Goal: Task Accomplishment & Management: Manage account settings

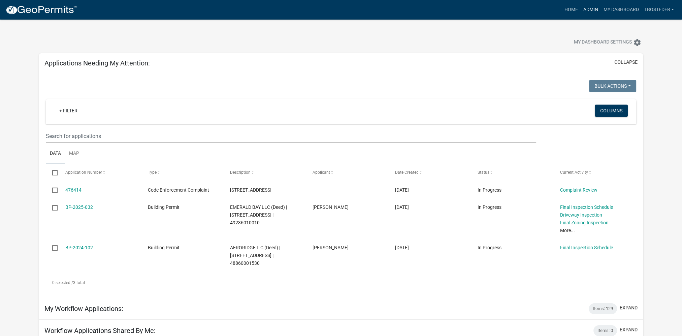
click at [589, 8] on link "Admin" at bounding box center [590, 9] width 20 height 13
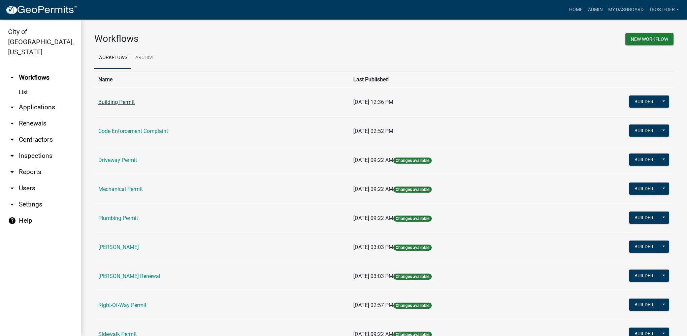
click at [132, 103] on link "Building Permit" at bounding box center [116, 102] width 36 height 6
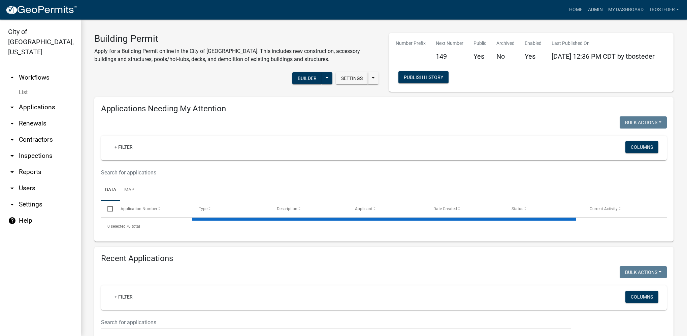
select select "1: 25"
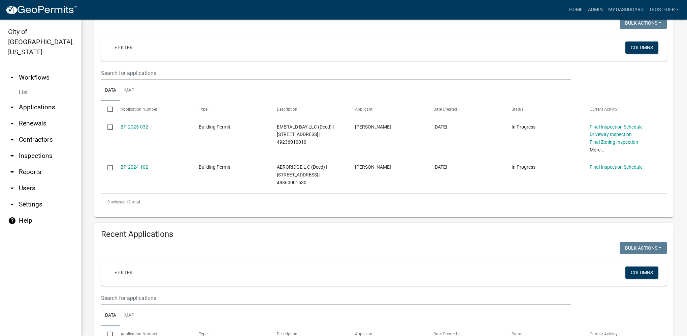
scroll to position [101, 0]
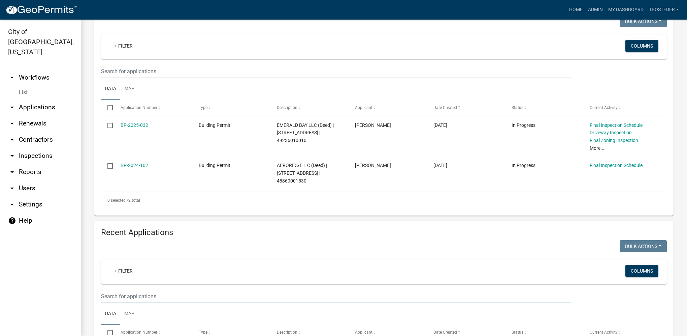
click at [124, 302] on input "text" at bounding box center [336, 296] width 470 height 14
type input "502 n 20th"
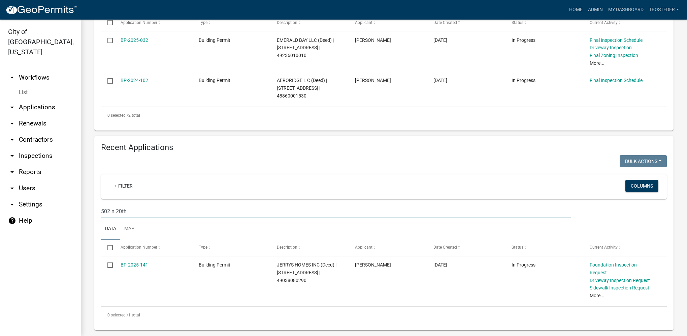
scroll to position [187, 0]
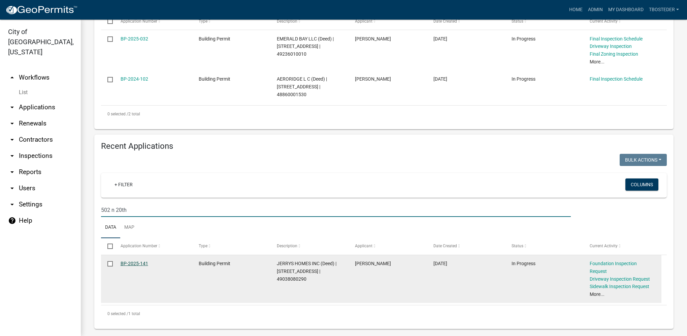
click at [133, 266] on link "BP-2025-141" at bounding box center [135, 262] width 28 height 5
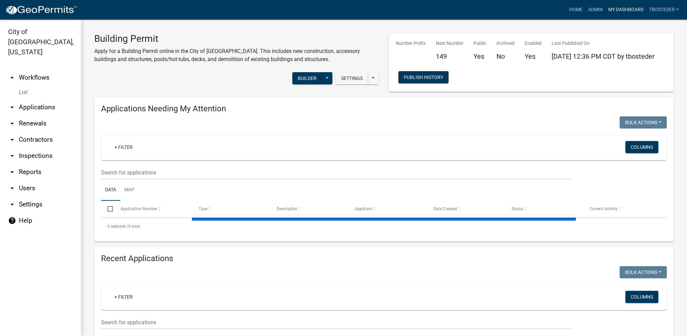
click at [640, 10] on link "My Dashboard" at bounding box center [626, 9] width 41 height 13
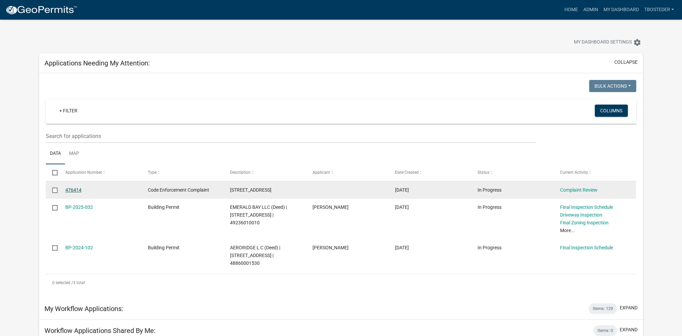
click at [80, 191] on link "476414" at bounding box center [73, 189] width 16 height 5
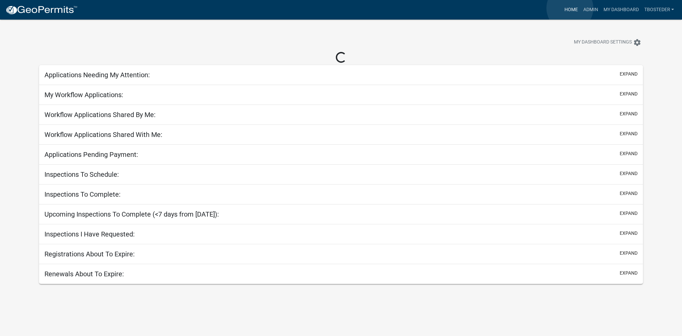
click at [570, 8] on link "Home" at bounding box center [571, 9] width 19 height 13
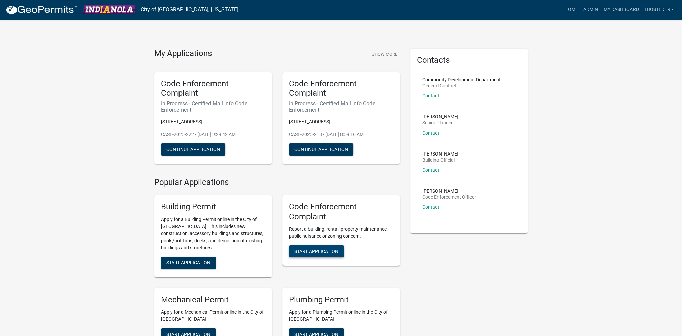
click at [329, 248] on span "Start Application" at bounding box center [316, 250] width 44 height 5
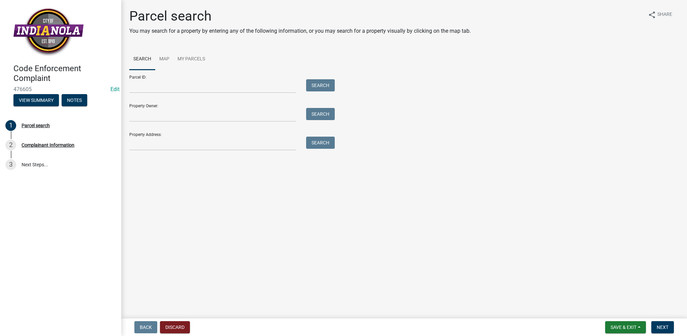
click at [214, 135] on div "Property Address: Search" at bounding box center [230, 138] width 202 height 23
click at [199, 140] on input "Property Address:" at bounding box center [212, 143] width 167 height 14
click at [172, 146] on input "Property Address:" at bounding box center [212, 143] width 167 height 14
type input "405 w salem"
click at [317, 148] on button "Search" at bounding box center [320, 142] width 29 height 12
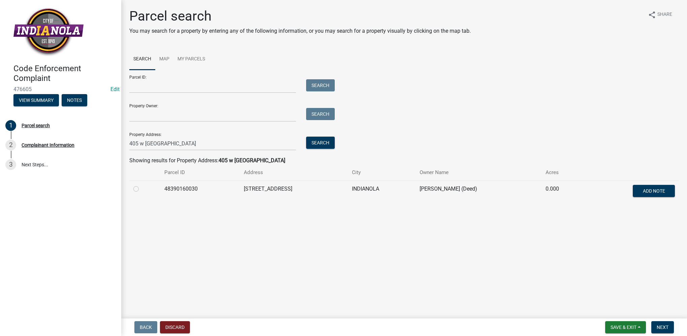
click at [141, 185] on label at bounding box center [141, 185] width 0 height 0
click at [141, 189] on input "radio" at bounding box center [143, 187] width 4 height 4
radio input "true"
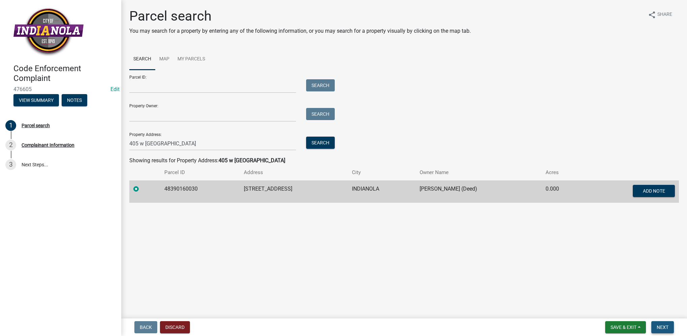
click at [658, 327] on span "Next" at bounding box center [663, 326] width 12 height 5
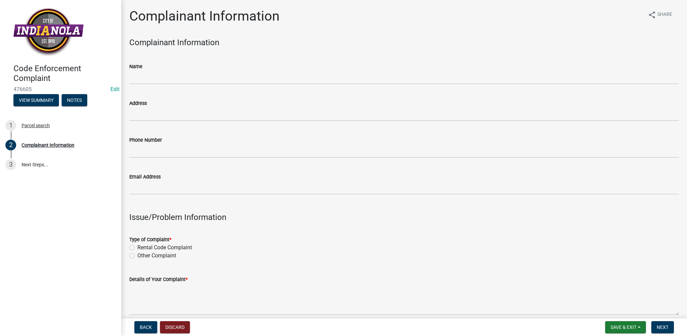
scroll to position [34, 0]
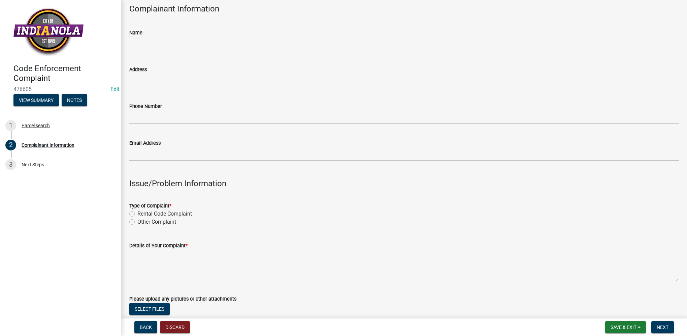
click at [137, 223] on label "Other Complaint" at bounding box center [156, 222] width 39 height 8
click at [137, 222] on input "Other Complaint" at bounding box center [139, 220] width 4 height 4
radio input "true"
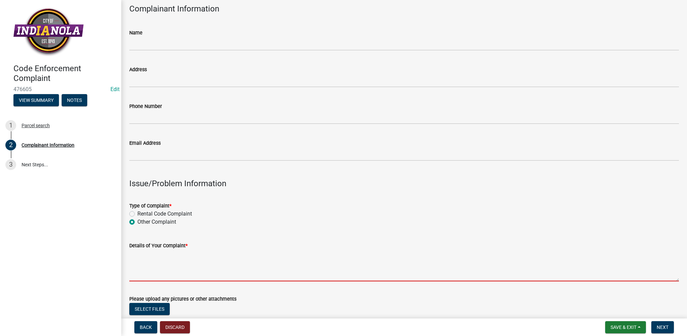
click at [151, 256] on textarea "Details of Your Complaint *" at bounding box center [404, 265] width 550 height 32
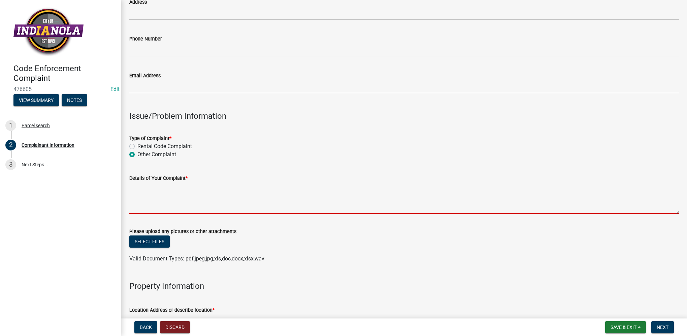
scroll to position [135, 0]
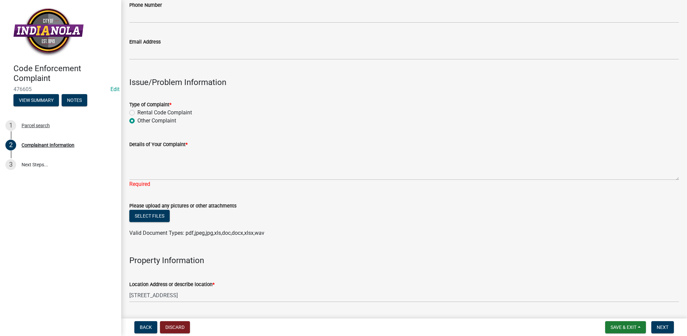
click at [134, 181] on div "Required" at bounding box center [404, 184] width 550 height 8
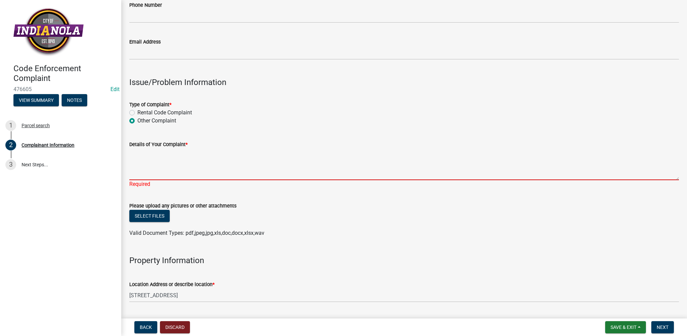
click at [144, 173] on textarea "Details of Your Complaint *" at bounding box center [404, 164] width 550 height 32
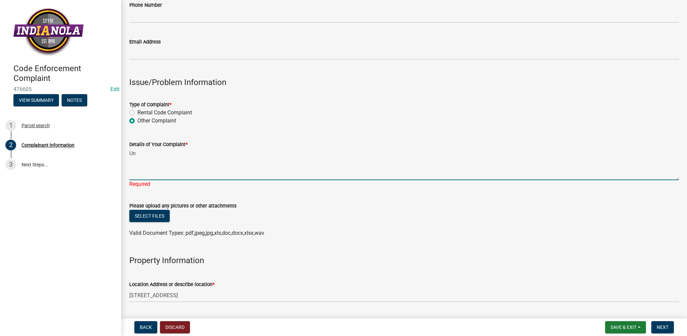
type textarea "U"
type textarea "sidewalk in disrepair/uneven"
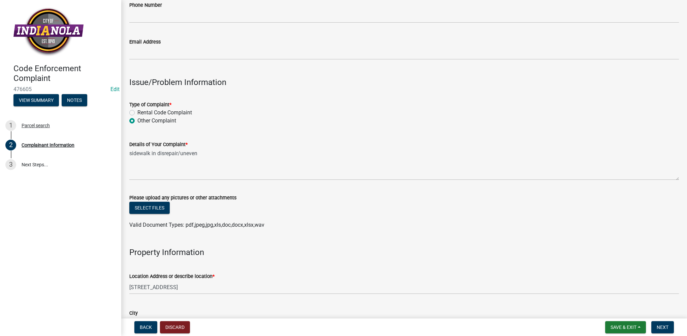
click at [311, 216] on wm-upload "Select files Valid Document Types: pdf,jpeg,jpg,xls,doc,docx,xlsx,wav" at bounding box center [404, 214] width 550 height 27
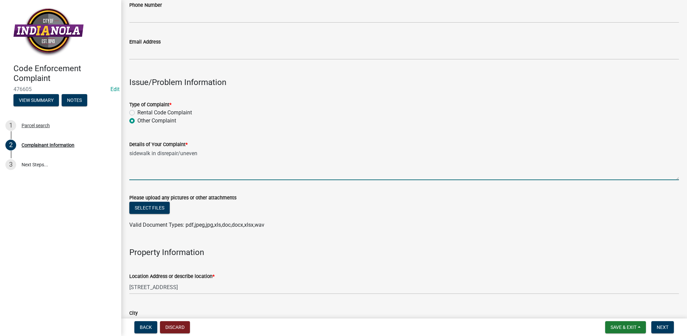
click at [163, 156] on textarea "sidewalk in disrepair/uneven" at bounding box center [404, 164] width 550 height 32
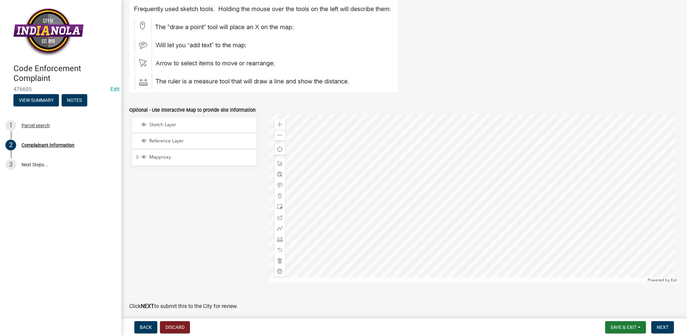
scroll to position [767, 0]
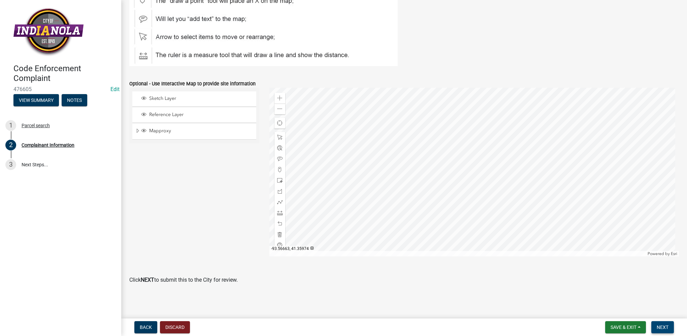
click at [666, 325] on span "Next" at bounding box center [663, 326] width 12 height 5
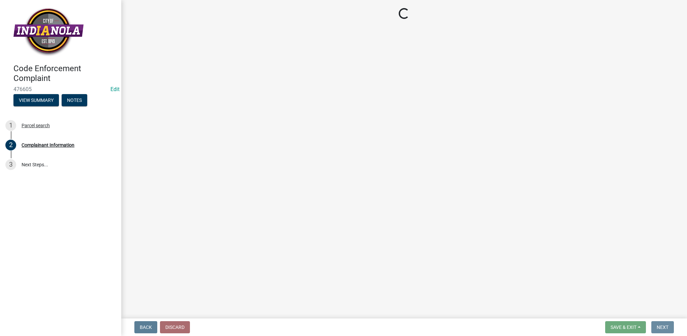
scroll to position [0, 0]
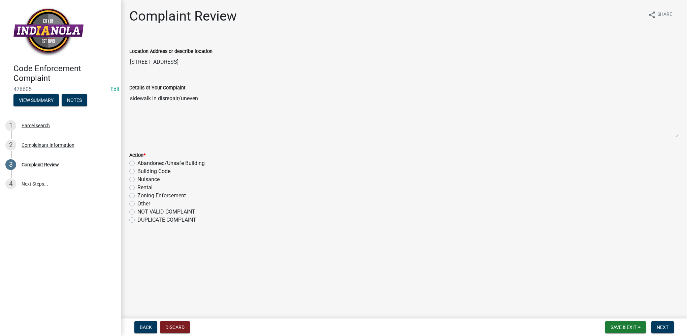
click at [133, 182] on div "Nuisance" at bounding box center [404, 179] width 550 height 8
drag, startPoint x: 132, startPoint y: 178, endPoint x: 170, endPoint y: 182, distance: 38.6
click at [137, 179] on label "Nuisance" at bounding box center [148, 179] width 22 height 8
click at [137, 179] on input "Nuisance" at bounding box center [139, 177] width 4 height 4
radio input "true"
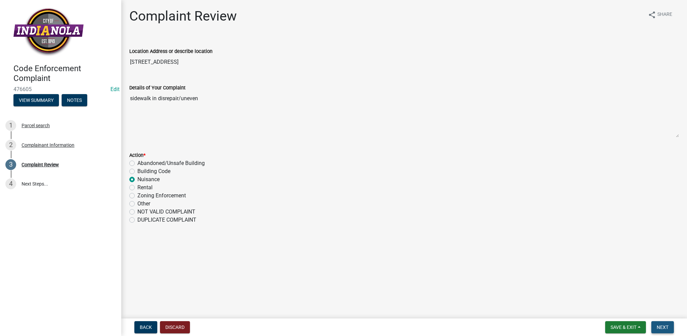
click at [666, 324] on span "Next" at bounding box center [663, 326] width 12 height 5
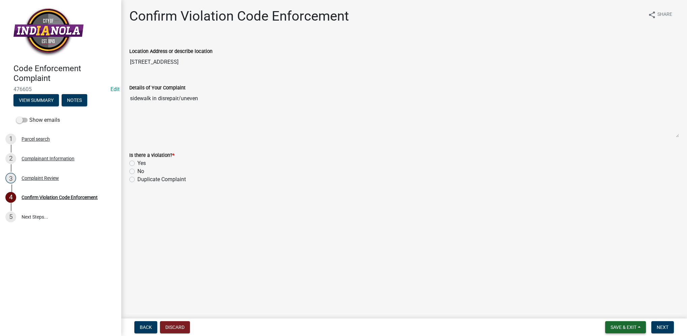
click at [611, 324] on span "Save & Exit" at bounding box center [624, 326] width 26 height 5
click at [602, 309] on button "Save & Exit" at bounding box center [619, 309] width 54 height 16
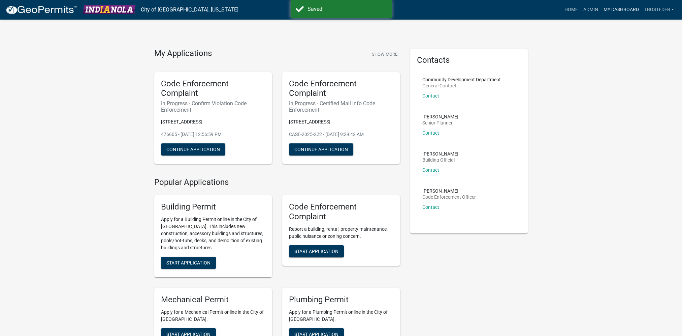
click at [605, 9] on link "My Dashboard" at bounding box center [621, 9] width 41 height 13
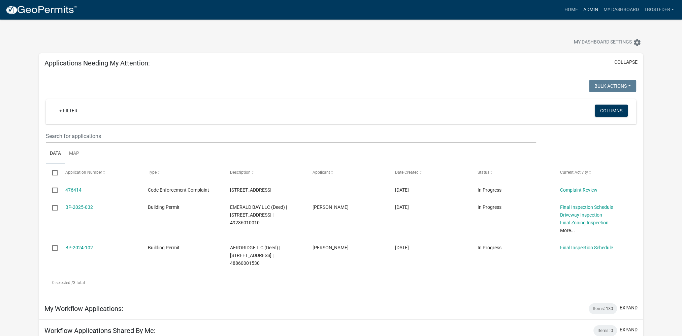
click at [583, 11] on link "Admin" at bounding box center [590, 9] width 20 height 13
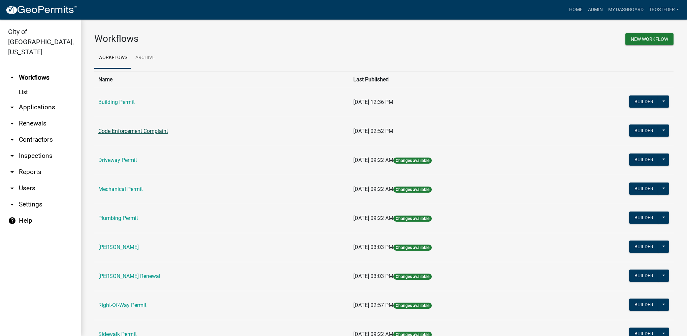
click at [161, 131] on link "Code Enforcement Complaint" at bounding box center [133, 131] width 70 height 6
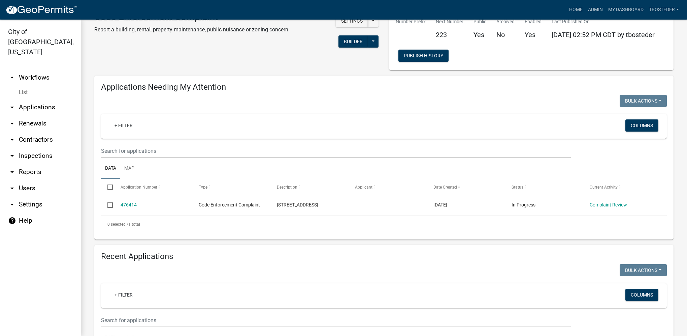
select select "1: 25"
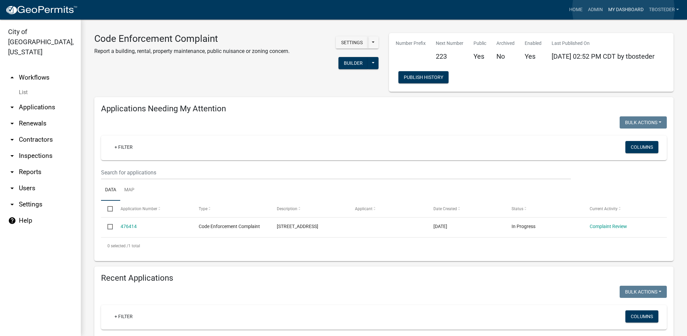
click at [624, 9] on link "My Dashboard" at bounding box center [626, 9] width 41 height 13
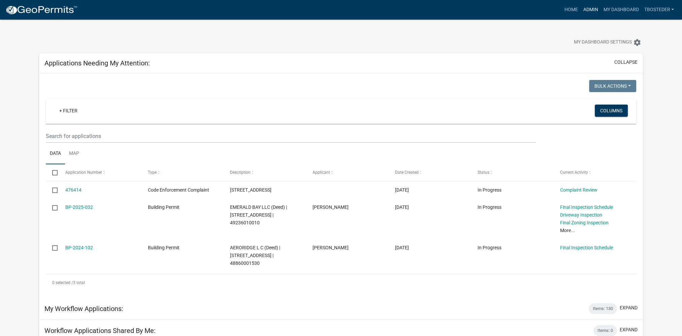
click at [594, 4] on link "Admin" at bounding box center [590, 9] width 20 height 13
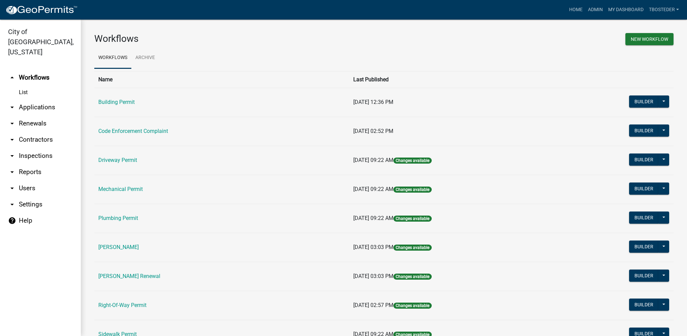
click at [114, 106] on td "Building Permit" at bounding box center [221, 102] width 255 height 29
click at [113, 102] on link "Building Permit" at bounding box center [116, 102] width 36 height 6
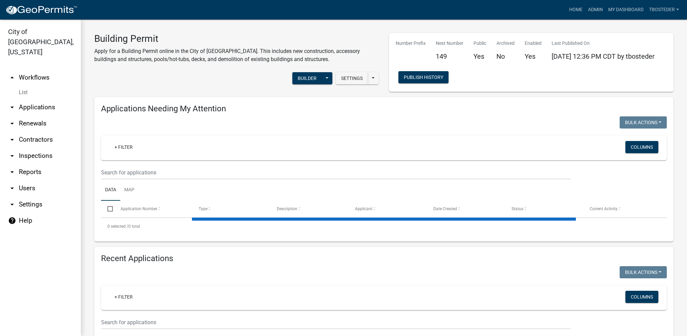
select select "1: 25"
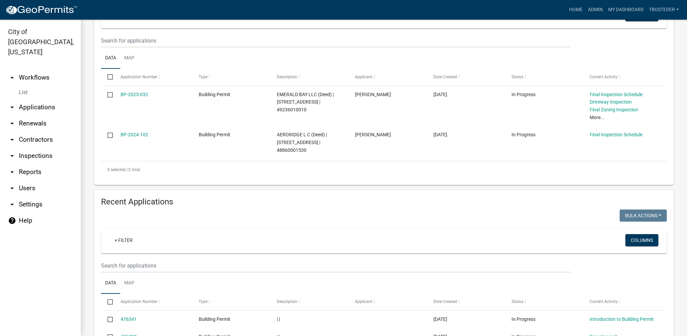
scroll to position [135, 0]
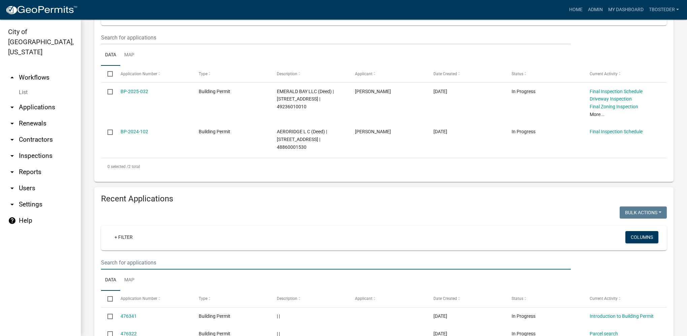
click at [169, 266] on input "text" at bounding box center [336, 262] width 470 height 14
type input "502 n 20th"
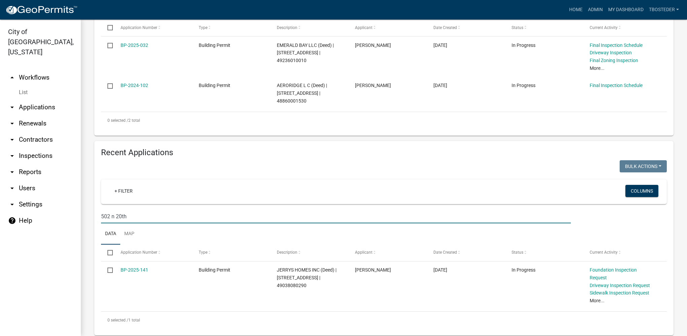
scroll to position [187, 0]
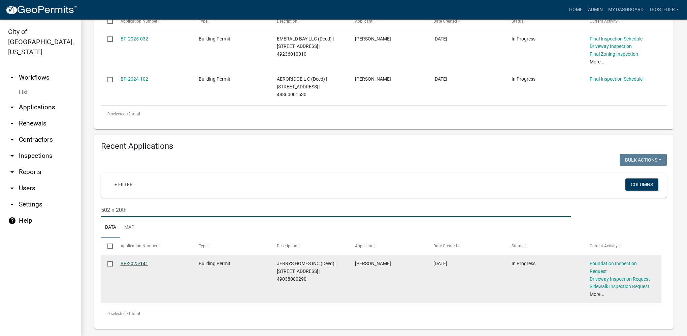
click at [141, 265] on link "BP-2025-141" at bounding box center [135, 262] width 28 height 5
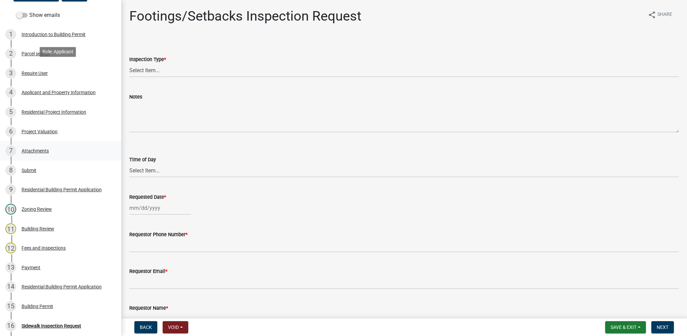
scroll to position [270, 0]
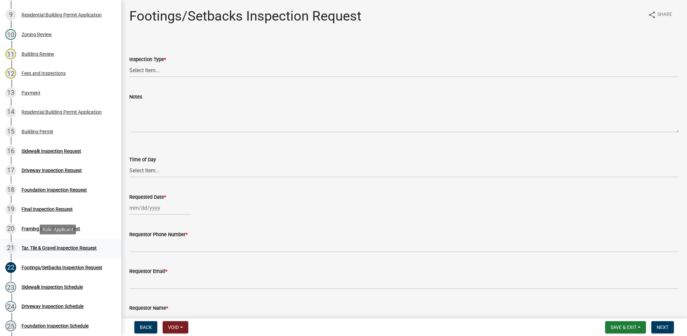
click at [58, 248] on div "Tar, Tile & Gravel Inspection Request" at bounding box center [59, 247] width 75 height 5
click at [153, 66] on select "Select Item... Tar, Tile & Gravel" at bounding box center [404, 70] width 550 height 14
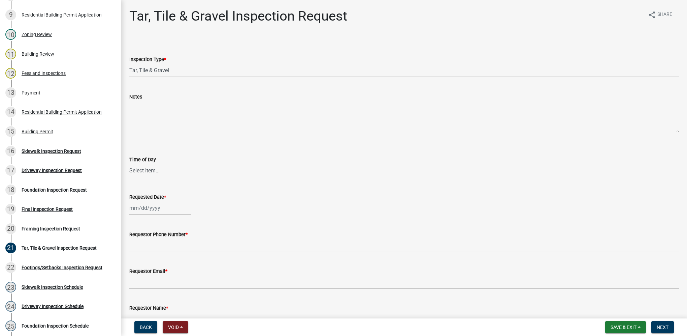
click at [129, 63] on select "Select Item... Tar, Tile & Gravel" at bounding box center [404, 70] width 550 height 14
select select "fda2d186-7b72-494f-953d-ff3224f5c2b2"
click at [158, 170] on select "Select Item... AM PM" at bounding box center [404, 170] width 550 height 14
click at [129, 163] on select "Select Item... AM PM" at bounding box center [404, 170] width 550 height 14
select select "88af556d-fdf1-454b-b933-61cadeae1443"
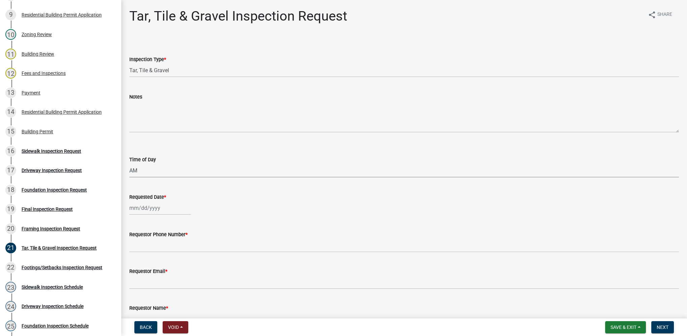
click at [147, 209] on div at bounding box center [160, 208] width 62 height 14
select select "9"
select select "2025"
click at [167, 255] on div "11" at bounding box center [168, 254] width 11 height 11
type input "09/11/2025"
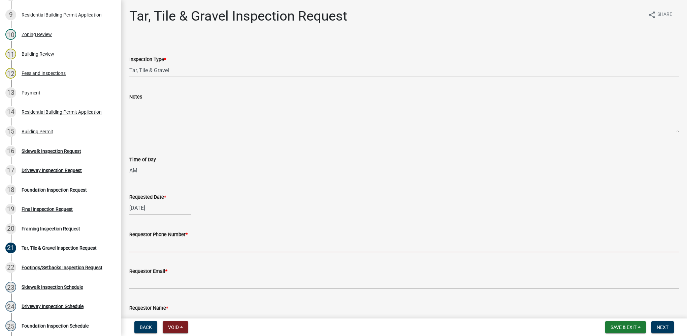
click at [166, 248] on input "Requestor Phone Number *" at bounding box center [404, 245] width 550 height 14
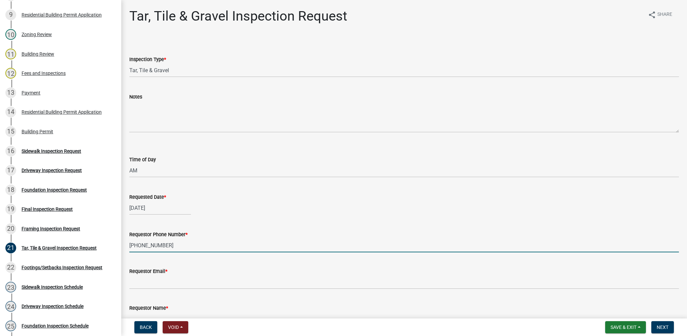
type input "515-577-2962"
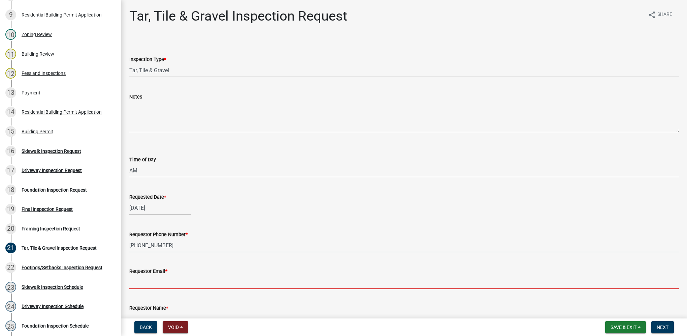
click at [169, 278] on input "Requestor Email *" at bounding box center [404, 282] width 550 height 14
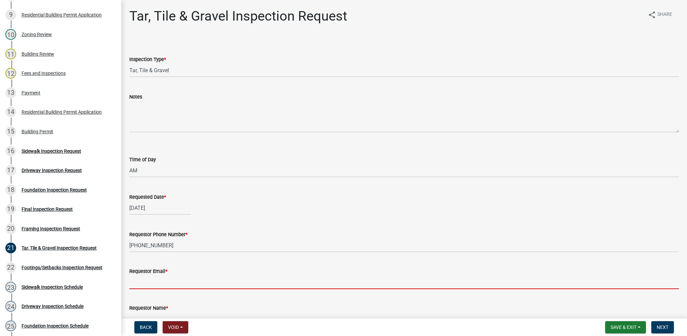
type input "na@na.com"
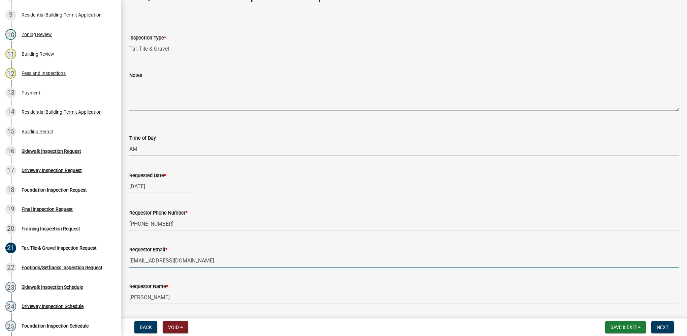
scroll to position [42, 0]
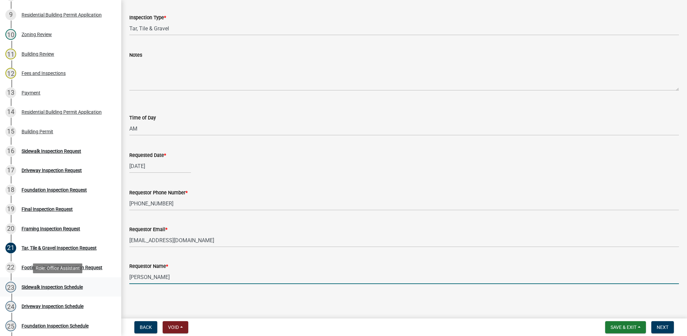
drag, startPoint x: 170, startPoint y: 277, endPoint x: 112, endPoint y: 279, distance: 57.6
click at [112, 279] on div "Building Permit BP-2025-141 Edit View Summary Notes Show emails 1 Introduction …" at bounding box center [343, 168] width 687 height 336
type input "Russ"
click at [666, 327] on span "Next" at bounding box center [663, 326] width 12 height 5
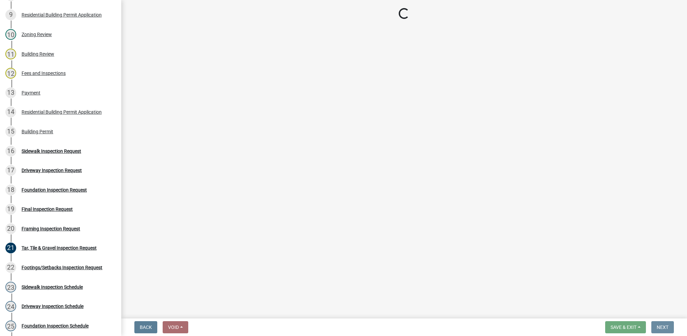
scroll to position [0, 0]
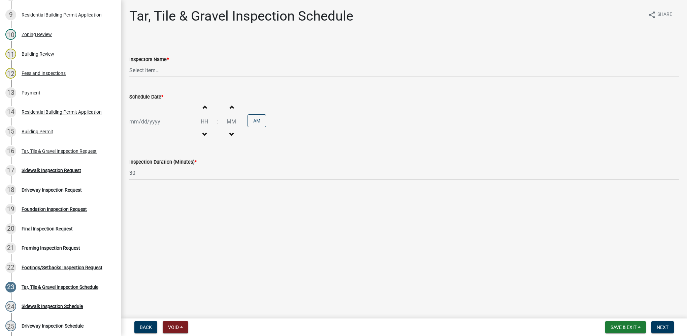
click at [166, 67] on select "Select Item... IndianolaInspector (Indianola Other Inspector) T. Little (Timoth…" at bounding box center [404, 70] width 550 height 14
select select "27b8dde7-9ed4-44e4-ae8e-5969b60be3e6"
click at [129, 63] on select "Select Item... IndianolaInspector (Indianola Other Inspector) T. Little (Timoth…" at bounding box center [404, 70] width 550 height 14
select select "9"
select select "2025"
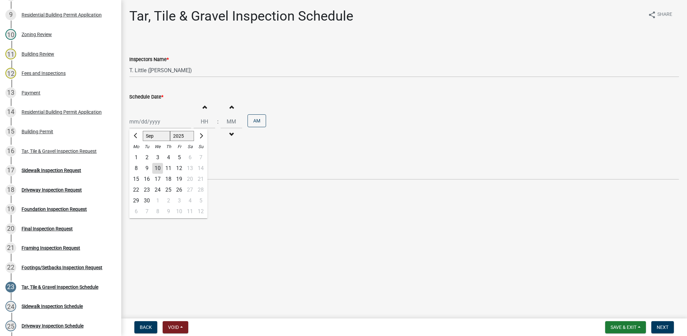
click at [167, 116] on div "Jan Feb Mar Apr May Jun Jul Aug Sep Oct Nov Dec 1525 1526 1527 1528 1529 1530 1…" at bounding box center [160, 122] width 62 height 14
click at [169, 166] on div "11" at bounding box center [168, 168] width 11 height 11
type input "09/11/2025"
click at [200, 118] on input "Hours" at bounding box center [205, 122] width 22 height 14
type input "10"
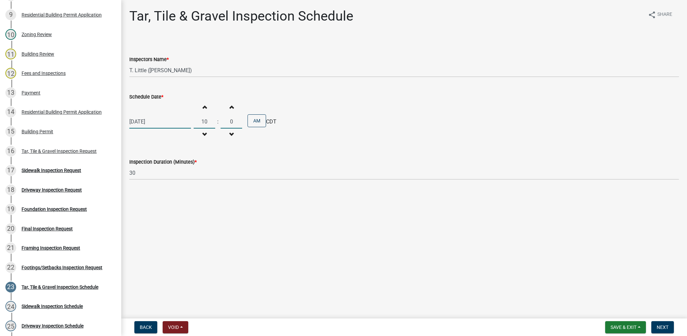
type input "00"
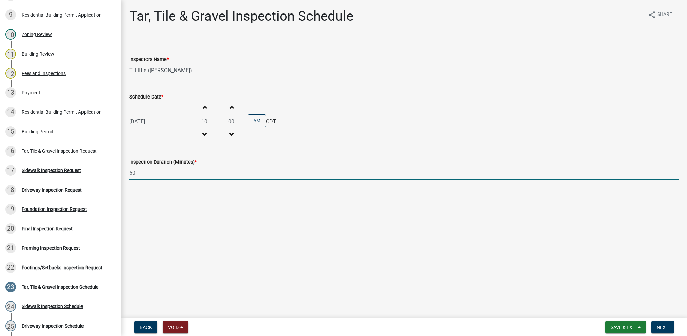
type input "60"
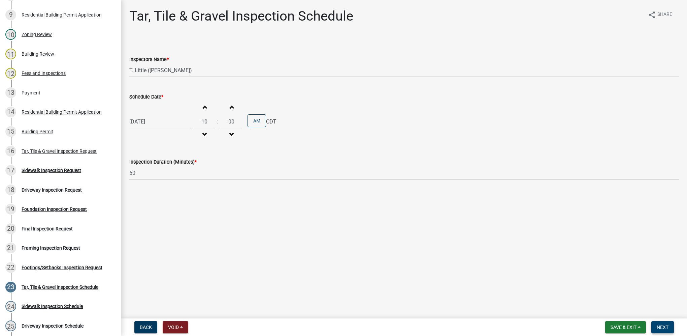
click at [668, 325] on span "Next" at bounding box center [663, 326] width 12 height 5
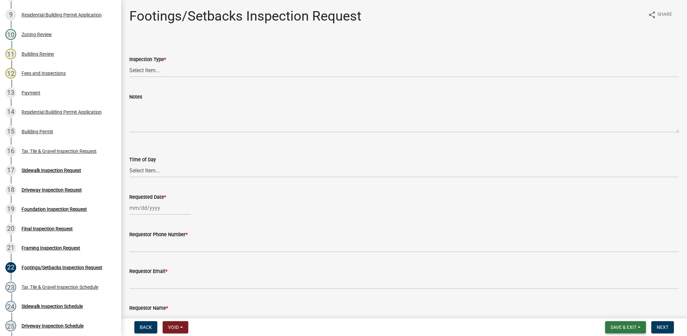
click at [606, 322] on button "Save & Exit" at bounding box center [625, 327] width 41 height 12
click at [607, 313] on button "Save & Exit" at bounding box center [619, 309] width 54 height 16
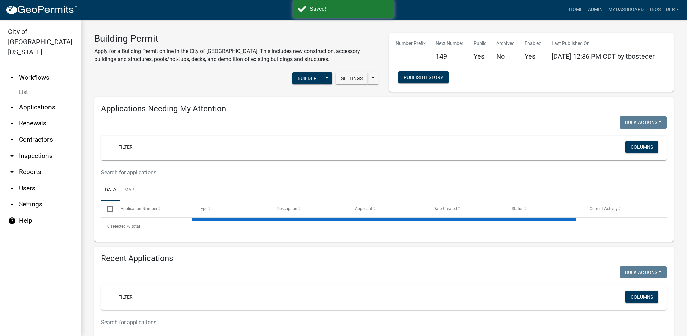
select select "1: 25"
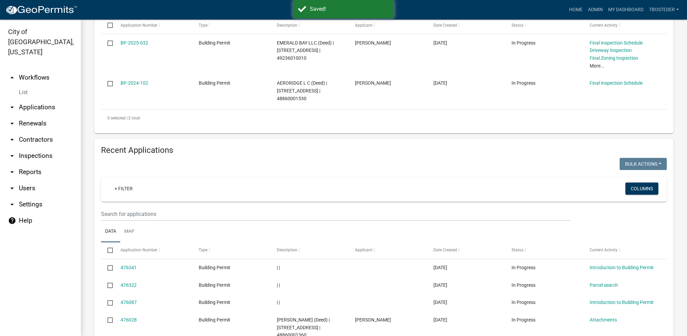
scroll to position [202, 0]
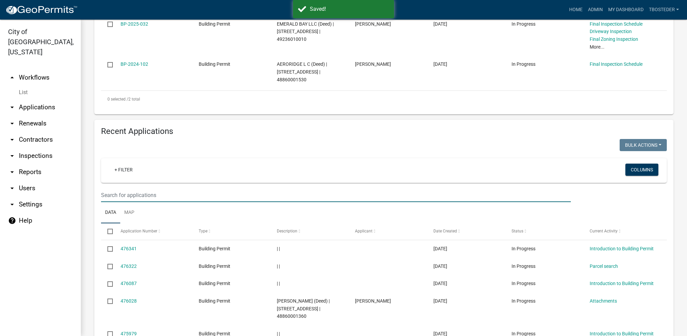
click at [158, 198] on input "text" at bounding box center [336, 195] width 470 height 14
type input "504 n 20th"
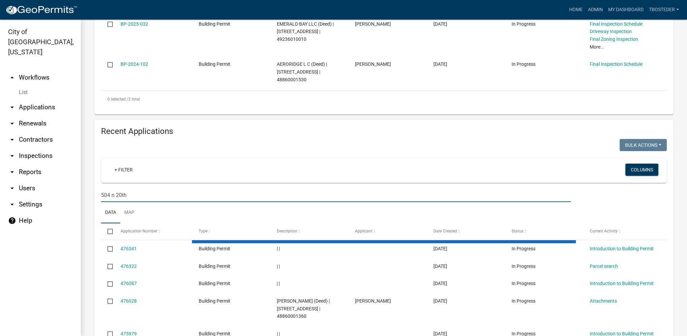
scroll to position [187, 0]
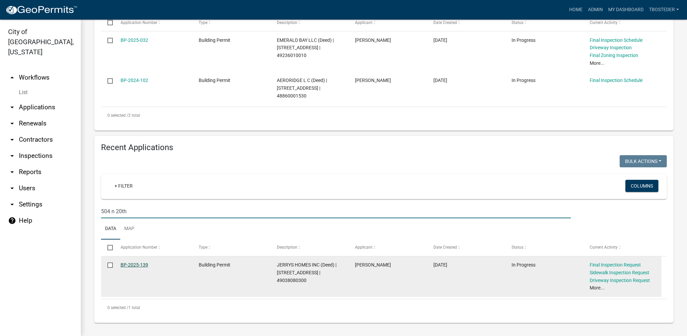
click at [132, 263] on link "BP-2025-139" at bounding box center [135, 264] width 28 height 5
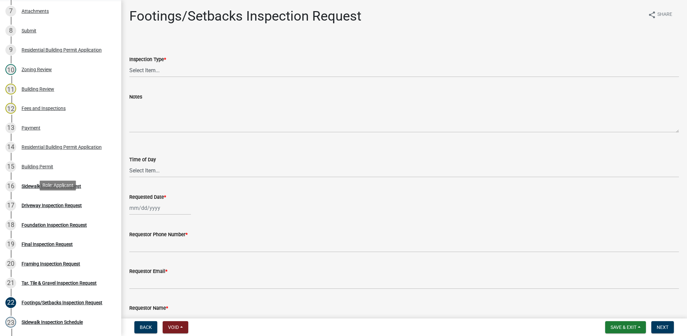
scroll to position [236, 0]
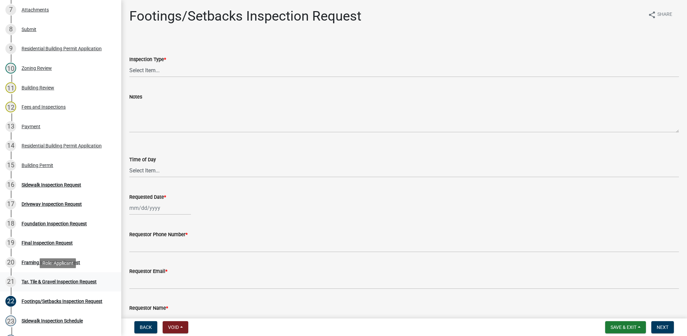
click at [84, 281] on div "Tar, Tile & Gravel Inspection Request" at bounding box center [59, 281] width 75 height 5
click at [160, 69] on select "Select Item... Tar, Tile & Gravel" at bounding box center [404, 70] width 550 height 14
click at [129, 63] on select "Select Item... Tar, Tile & Gravel" at bounding box center [404, 70] width 550 height 14
select select "fda2d186-7b72-494f-953d-ff3224f5c2b2"
click at [162, 170] on select "Select Item... AM PM" at bounding box center [404, 170] width 550 height 14
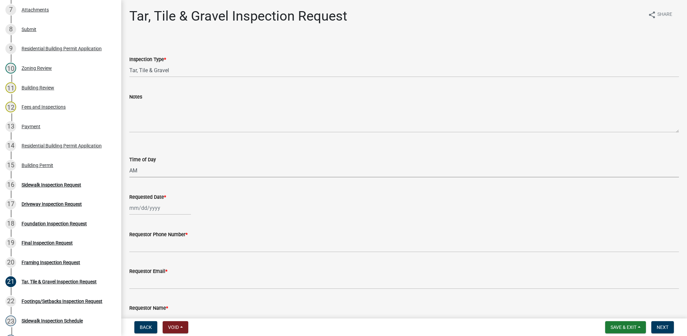
click at [129, 163] on select "Select Item... AM PM" at bounding box center [404, 170] width 550 height 14
select select "88af556d-fdf1-454b-b933-61cadeae1443"
click at [158, 207] on div at bounding box center [160, 208] width 62 height 14
select select "9"
select select "2025"
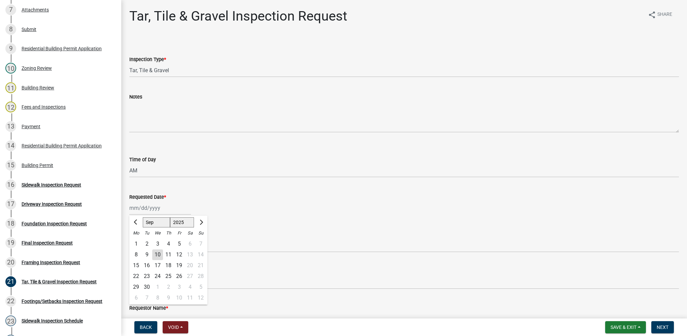
click at [170, 252] on div "11" at bounding box center [168, 254] width 11 height 11
type input "09/11/2025"
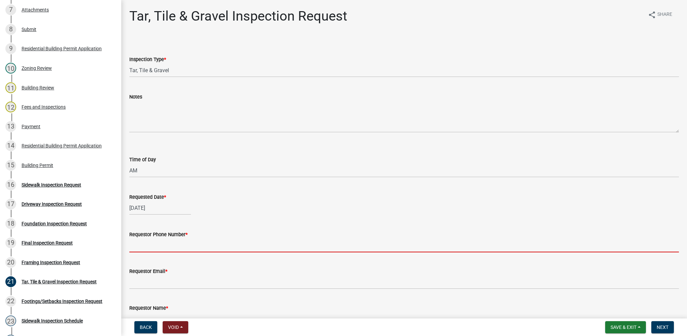
click at [170, 252] on input "Requestor Phone Number *" at bounding box center [404, 245] width 550 height 14
type input "515-577-2962"
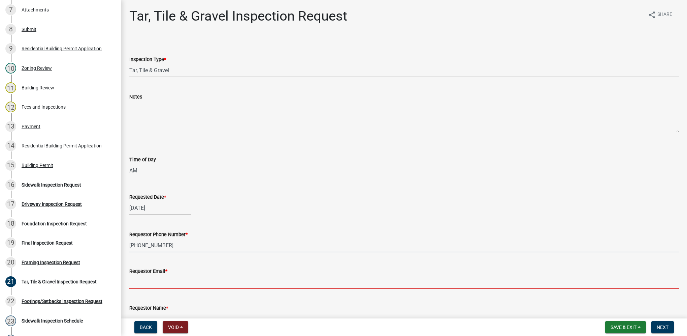
type input "na@na.com"
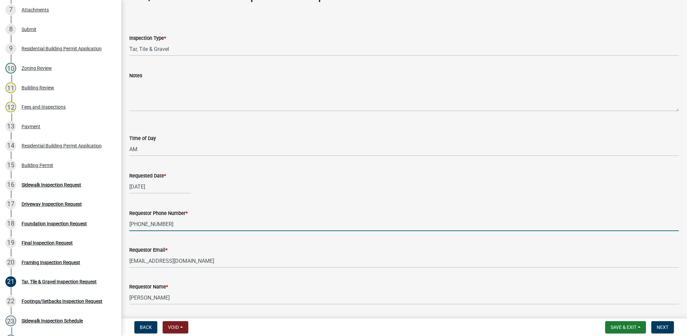
scroll to position [42, 0]
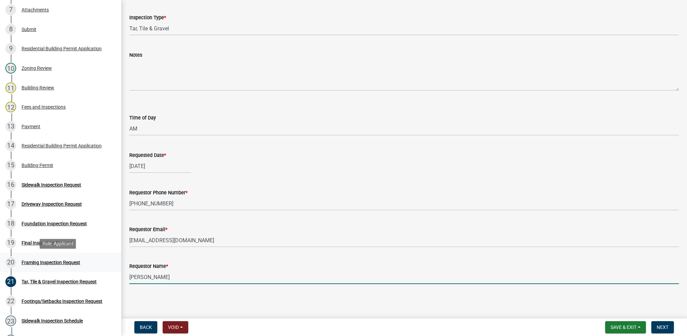
drag, startPoint x: 159, startPoint y: 275, endPoint x: 73, endPoint y: 269, distance: 86.5
click at [73, 269] on div "Building Permit BP-2025-139 Edit View Summary Notes Show emails 1 Introduction …" at bounding box center [343, 168] width 687 height 336
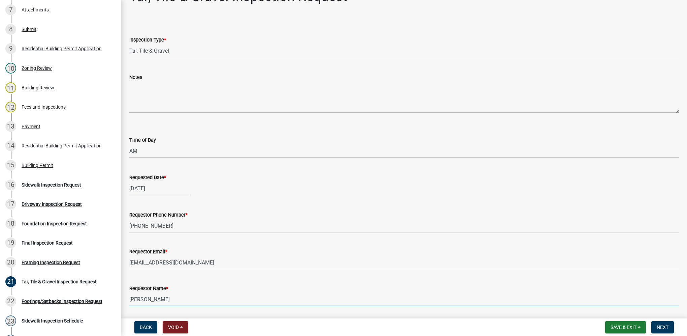
scroll to position [0, 0]
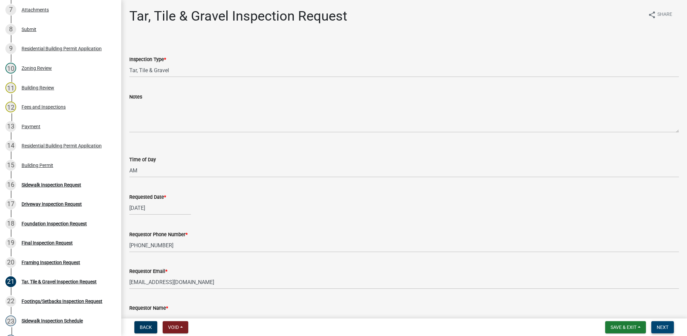
type input "Russ"
click at [657, 326] on span "Next" at bounding box center [663, 326] width 12 height 5
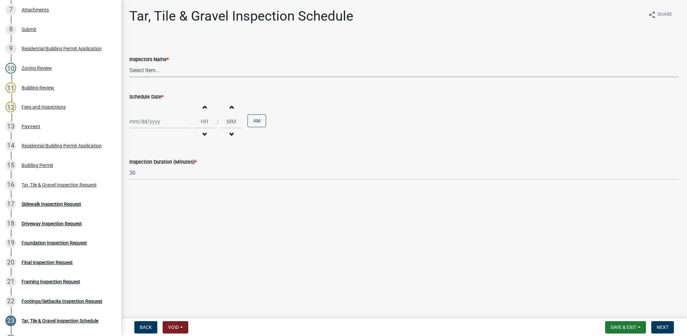
click at [164, 73] on select "Select Item... IndianolaInspector (Indianola Other Inspector) T. Little (Timoth…" at bounding box center [404, 70] width 550 height 14
select select "27b8dde7-9ed4-44e4-ae8e-5969b60be3e6"
click at [129, 63] on select "Select Item... IndianolaInspector (Indianola Other Inspector) T. Little (Timoth…" at bounding box center [404, 70] width 550 height 14
click at [164, 115] on div "Increment hours Decrement hours : Increment minutes Decrement minutes AM" at bounding box center [404, 121] width 550 height 41
click at [165, 126] on div at bounding box center [160, 122] width 62 height 14
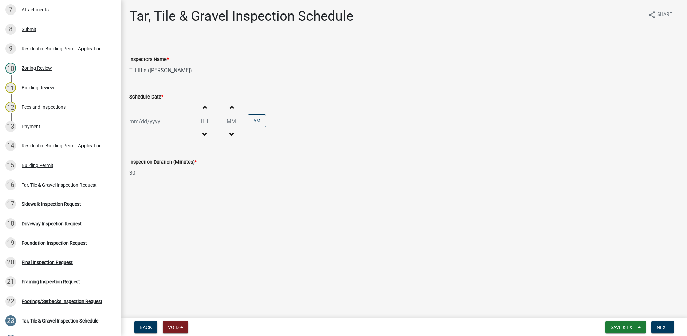
select select "9"
select select "2025"
click at [167, 170] on div "11" at bounding box center [168, 168] width 11 height 11
type input "09/11/2025"
click at [205, 122] on input "Hours" at bounding box center [205, 122] width 22 height 14
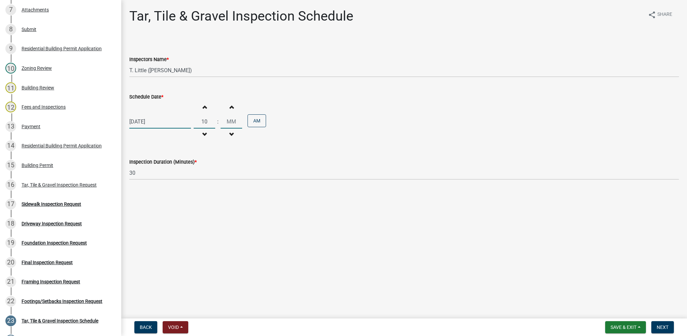
type input "10"
type input "00"
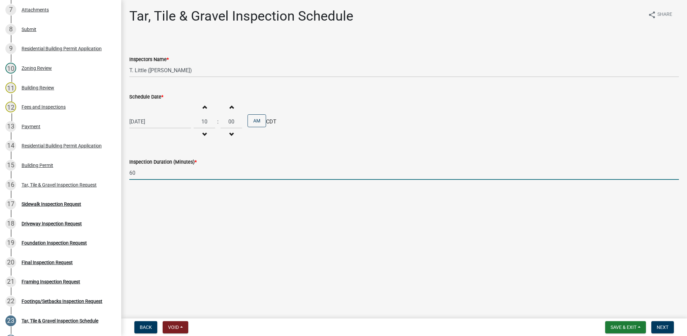
type input "60"
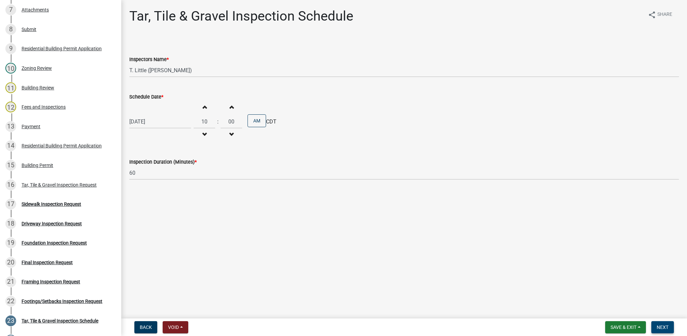
click at [666, 329] on button "Next" at bounding box center [663, 327] width 23 height 12
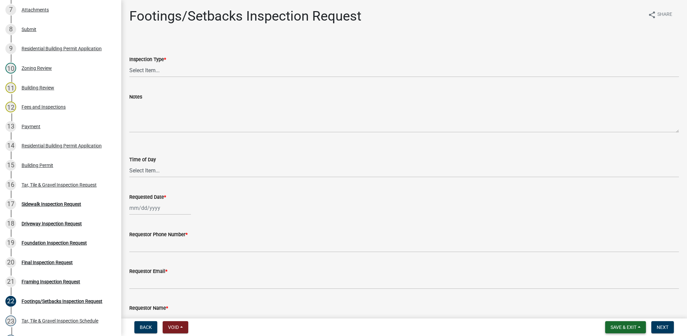
drag, startPoint x: 627, startPoint y: 325, endPoint x: 626, endPoint y: 314, distance: 10.8
click at [627, 325] on span "Save & Exit" at bounding box center [624, 326] width 26 height 5
click at [627, 307] on button "Save & Exit" at bounding box center [619, 309] width 54 height 16
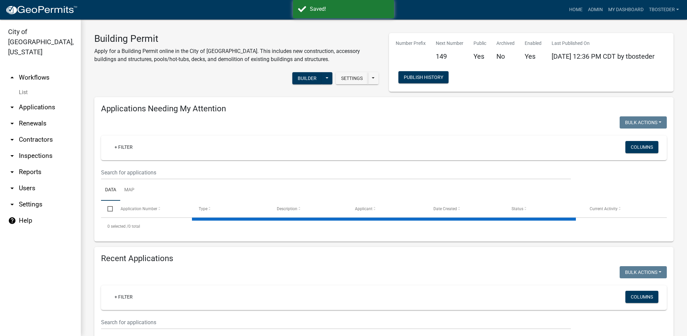
select select "1: 25"
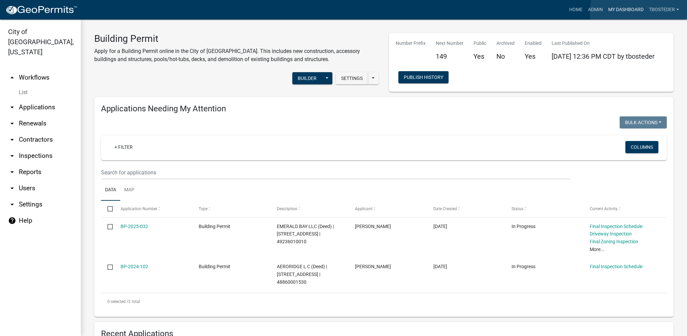
click at [641, 13] on link "My Dashboard" at bounding box center [626, 9] width 41 height 13
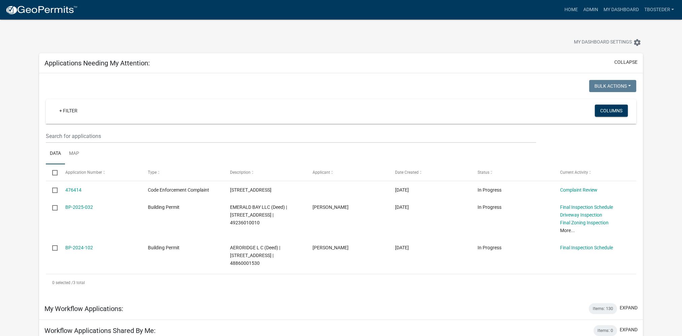
click at [284, 102] on div "+ Filter Columns" at bounding box center [341, 111] width 584 height 25
click at [418, 40] on div "My Dashboard Settings settings" at bounding box center [520, 43] width 256 height 15
click at [592, 6] on link "Admin" at bounding box center [590, 9] width 20 height 13
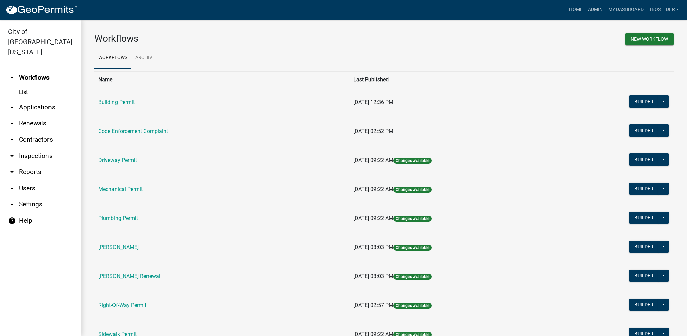
click at [19, 164] on link "arrow_drop_down Reports" at bounding box center [40, 172] width 81 height 16
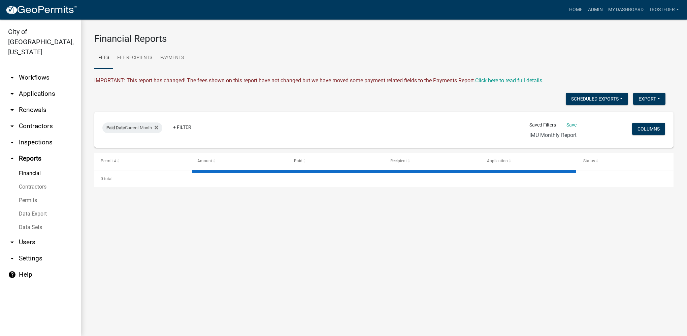
click at [30, 207] on link "Data Export" at bounding box center [40, 213] width 81 height 13
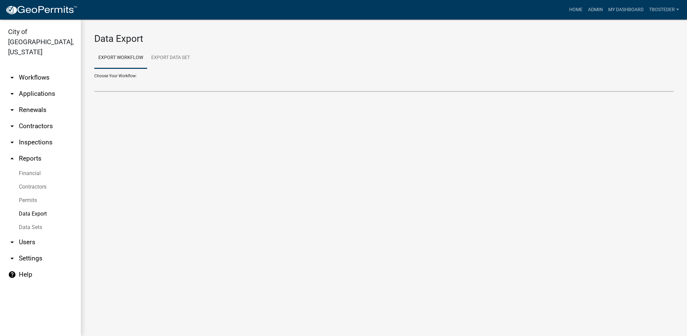
click at [124, 90] on select "Building Permit Code Enforcement Complaint Contractors Driveway Permit Mechanic…" at bounding box center [383, 85] width 579 height 14
select select "2: Object"
click at [94, 78] on select "Building Permit Code Enforcement Complaint Contractors Driveway Permit Mechanic…" at bounding box center [383, 85] width 579 height 14
select select "0: null"
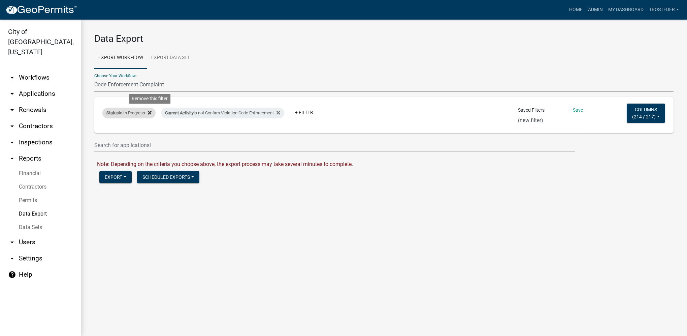
click at [151, 114] on icon at bounding box center [150, 112] width 4 height 5
click at [222, 112] on icon at bounding box center [220, 112] width 4 height 5
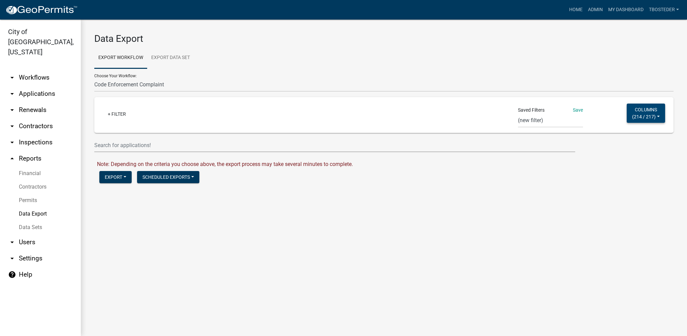
click at [638, 116] on span "214 / 217" at bounding box center [644, 116] width 20 height 5
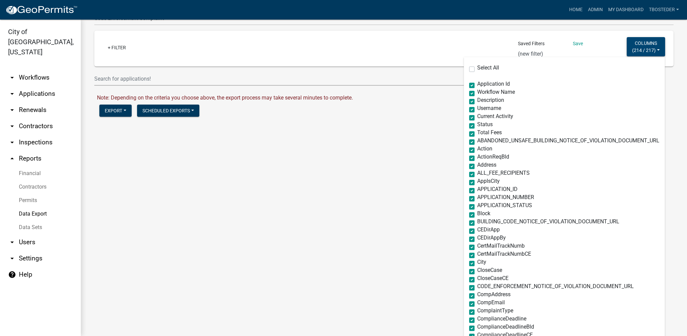
scroll to position [67, 0]
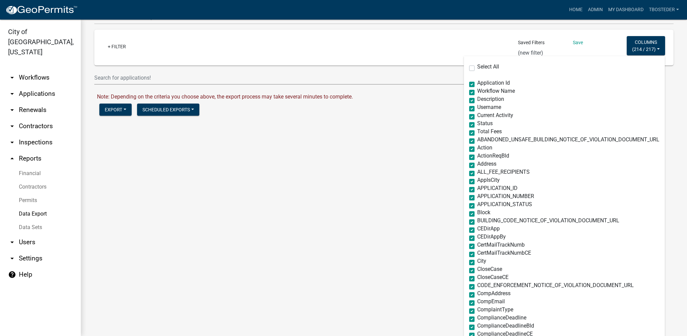
click at [477, 68] on label "Select All" at bounding box center [488, 66] width 22 height 5
click at [477, 68] on input "Select All" at bounding box center [479, 66] width 4 height 4
checkbox input "true"
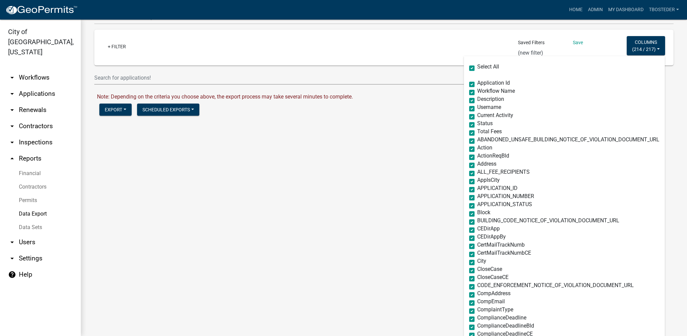
checkbox input "true"
click at [477, 68] on label "Select All" at bounding box center [488, 66] width 22 height 5
click at [477, 68] on input "Select All" at bounding box center [479, 66] width 4 height 4
checkbox input "false"
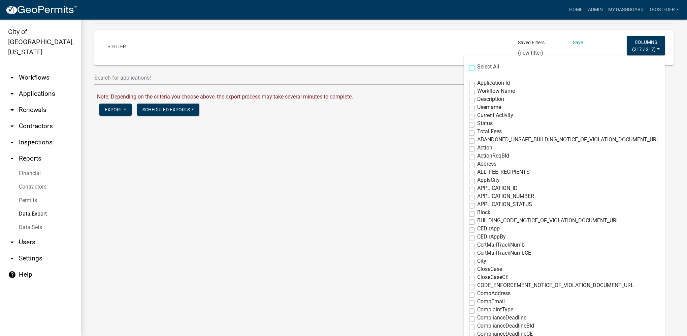
checkbox input "false"
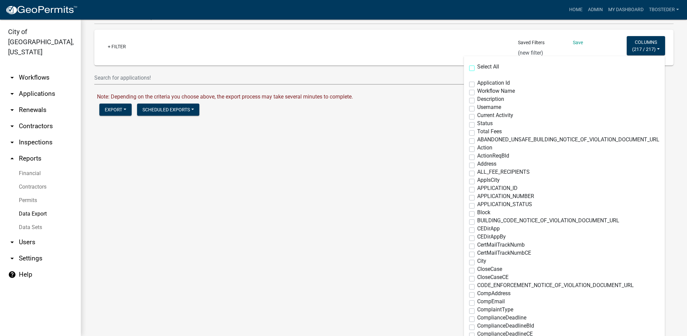
checkbox input "false"
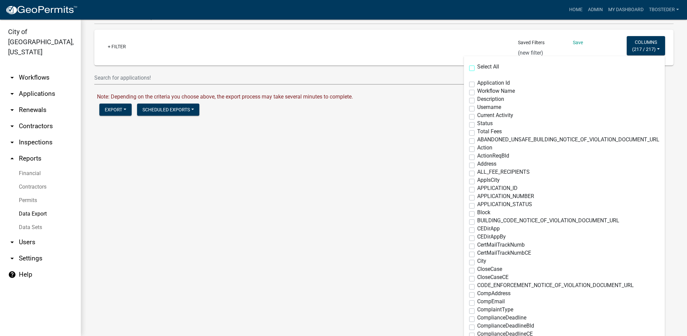
checkbox input "false"
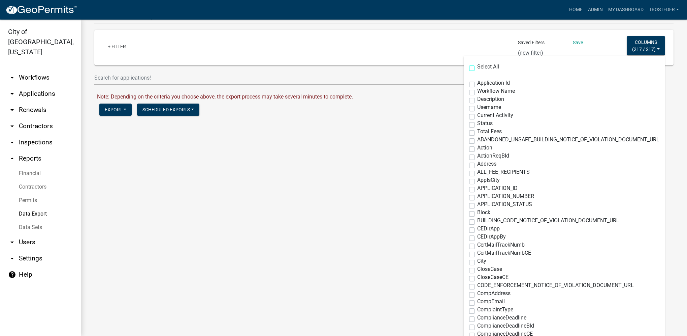
checkbox input "false"
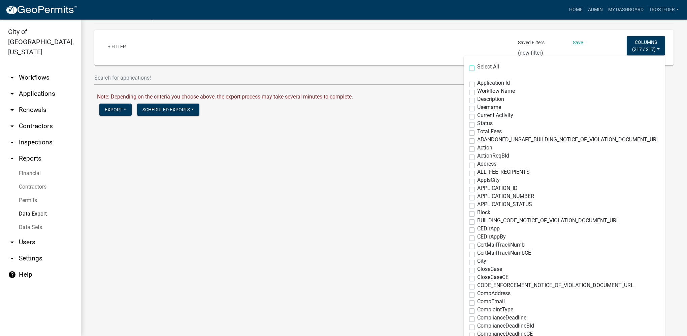
checkbox input "false"
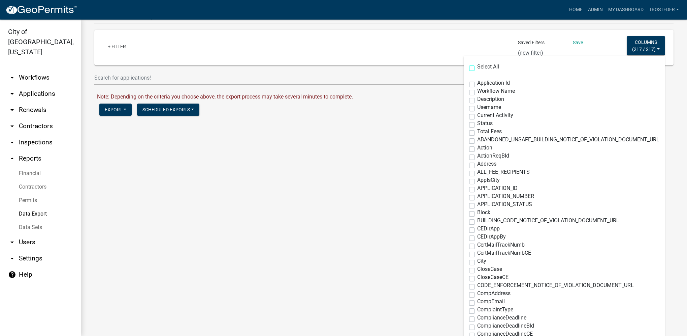
checkbox input "false"
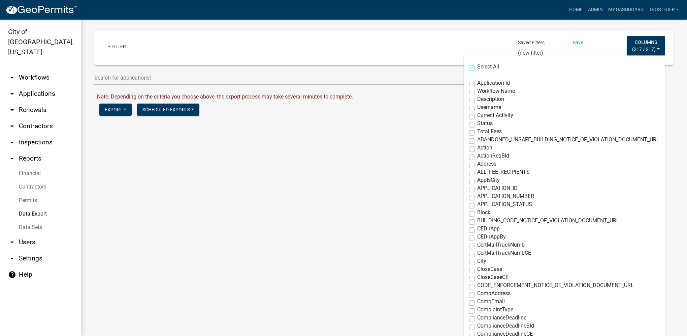
checkbox input "false"
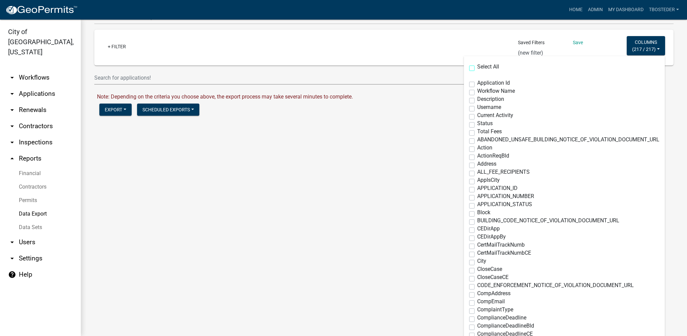
checkbox input "false"
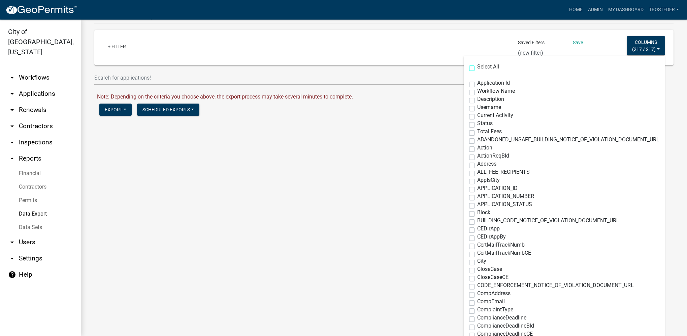
checkbox input "false"
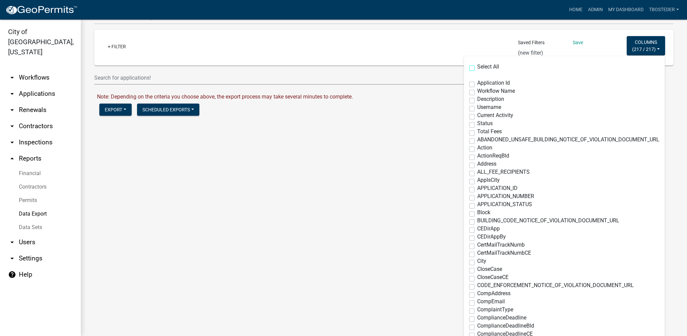
checkbox input "false"
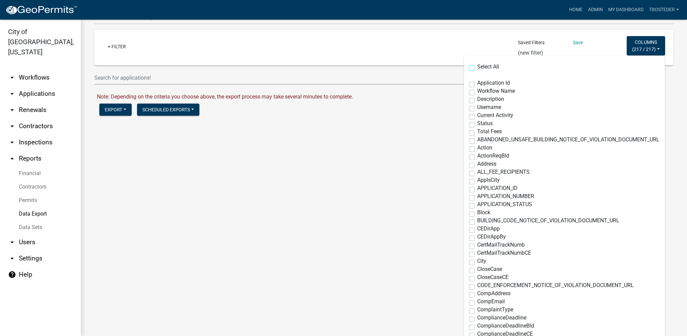
checkbox input "false"
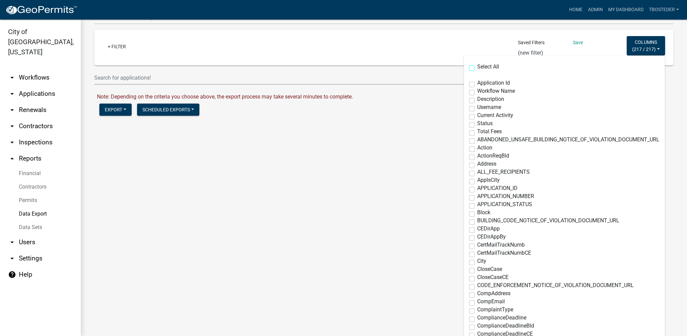
checkbox input "false"
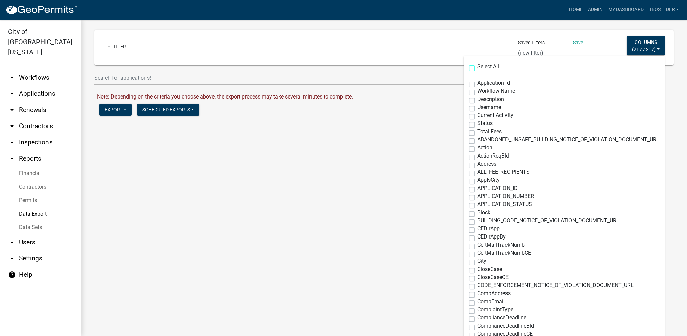
checkbox input "false"
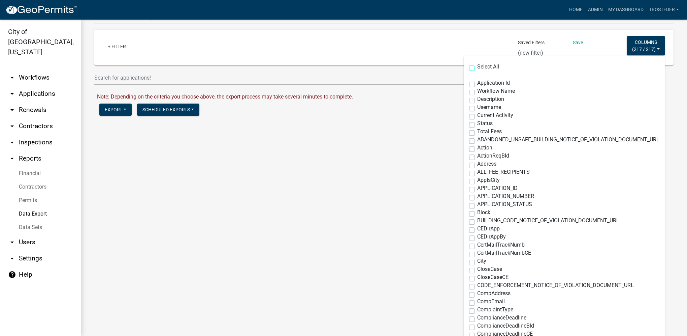
checkbox input "false"
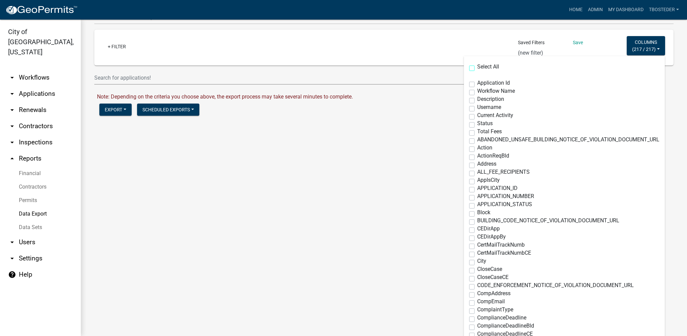
checkbox input "false"
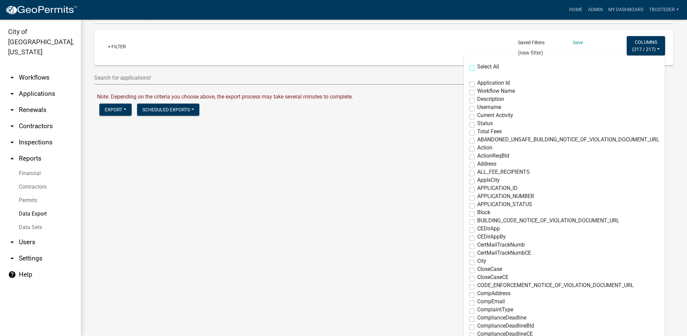
checkbox input "false"
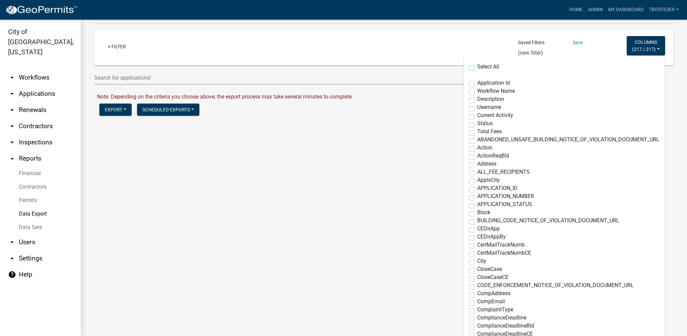
checkbox input "false"
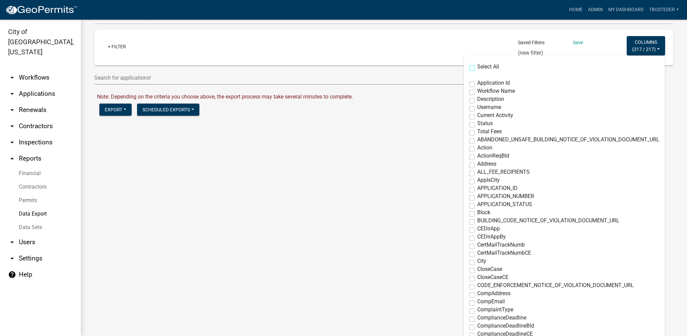
checkbox input "false"
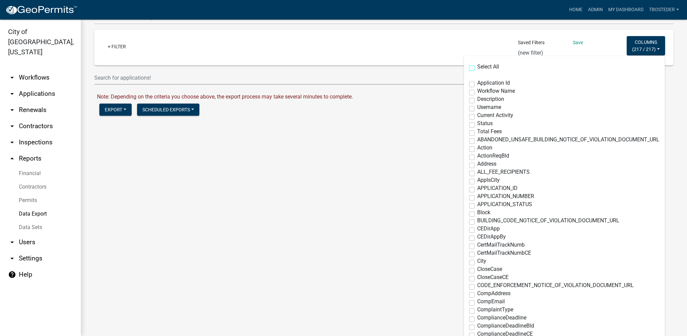
checkbox input "false"
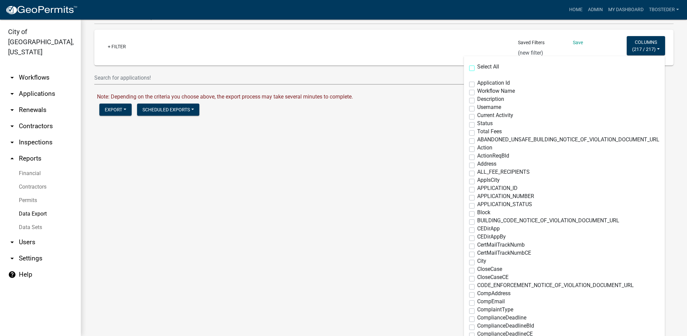
checkbox input "false"
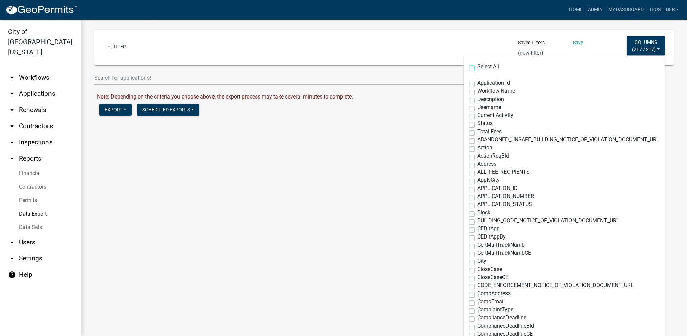
checkbox input "false"
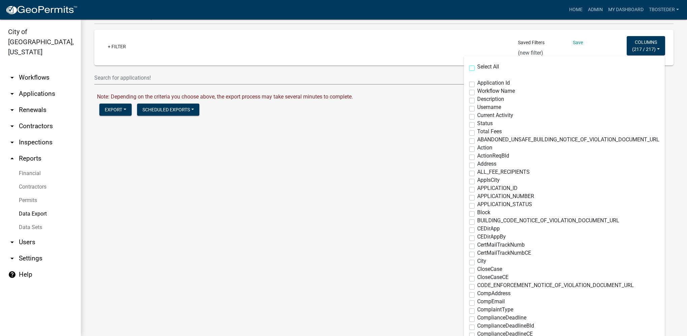
checkbox input "false"
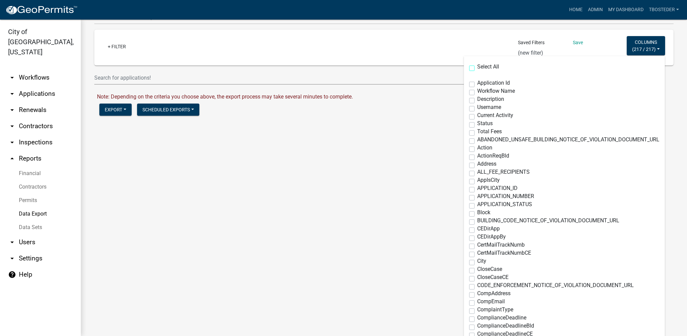
checkbox input "false"
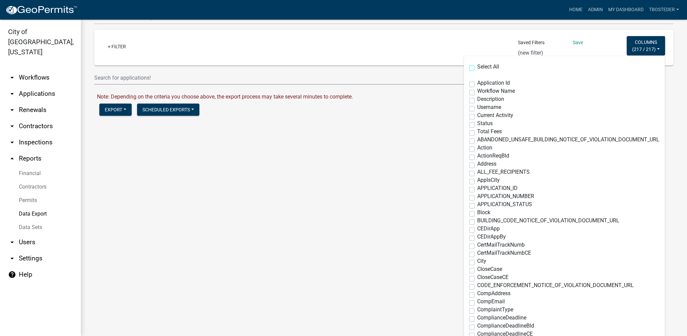
checkbox input "false"
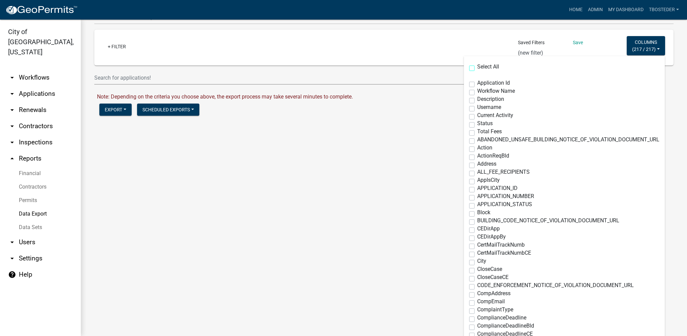
checkbox input "false"
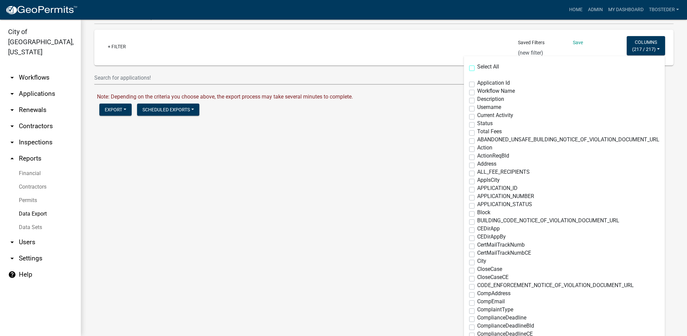
checkbox input "false"
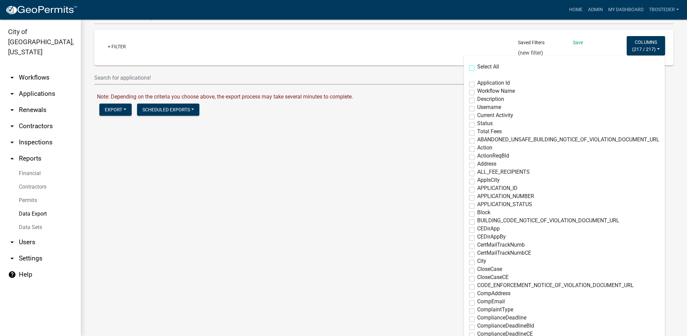
checkbox input "false"
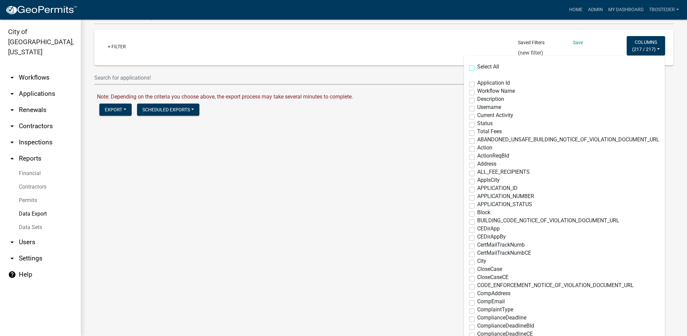
checkbox input "false"
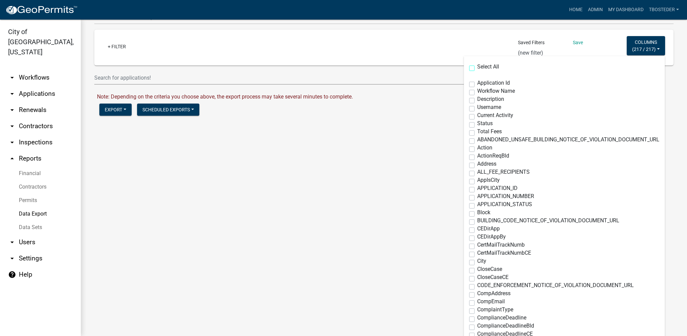
checkbox input "false"
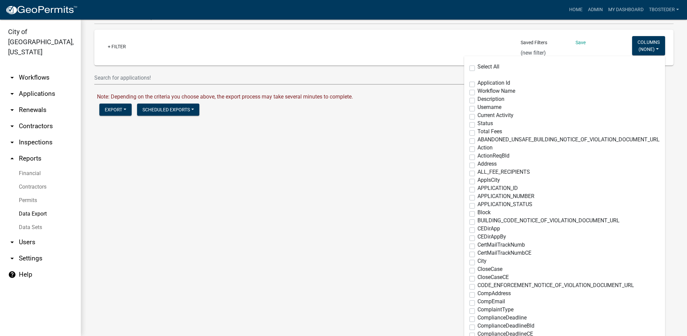
click at [541, 49] on select "Building Violation Report Save Building permit Report Mike CE Report Dissell-BP…" at bounding box center [553, 53] width 65 height 14
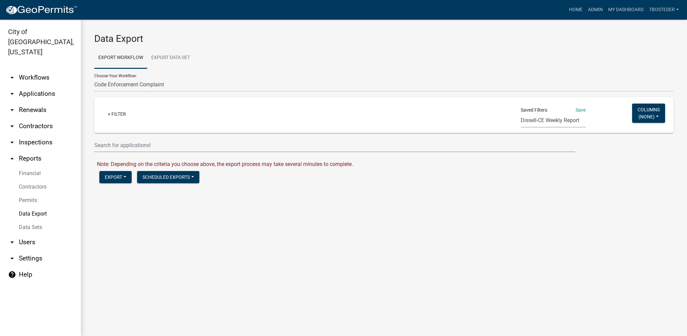
click at [521, 114] on select "Building Violation Report Save Building permit Report Mike CE Report Dissell-BP…" at bounding box center [553, 121] width 65 height 14
click at [223, 110] on div "Date Created Current Year" at bounding box center [215, 112] width 63 height 11
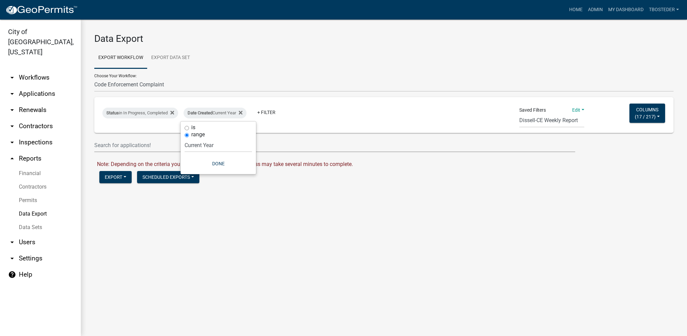
click at [194, 126] on label "is" at bounding box center [193, 127] width 4 height 5
click at [189, 126] on input "is" at bounding box center [187, 128] width 4 height 4
click at [195, 148] on label "range" at bounding box center [195, 148] width 13 height 5
click at [187, 148] on input "range" at bounding box center [184, 149] width 4 height 4
click at [198, 151] on select "Today Yesterday Current Week Previous Week Current Month Last Month Current Cal…" at bounding box center [228, 145] width 67 height 14
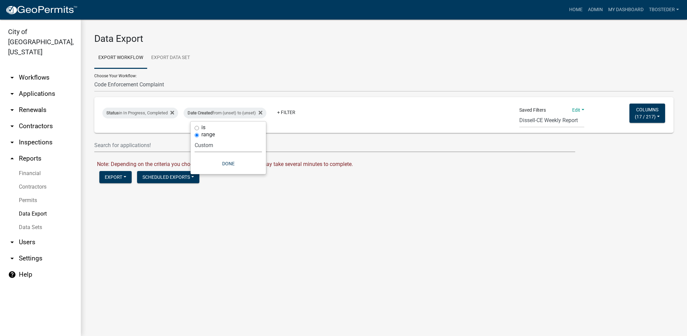
click at [195, 138] on select "Today Yesterday Current Week Previous Week Current Month Last Month Current Cal…" at bounding box center [228, 145] width 67 height 14
click at [207, 175] on input "date" at bounding box center [228, 174] width 67 height 14
click at [198, 174] on input "date" at bounding box center [228, 174] width 67 height 14
click at [209, 172] on input "date" at bounding box center [228, 174] width 67 height 14
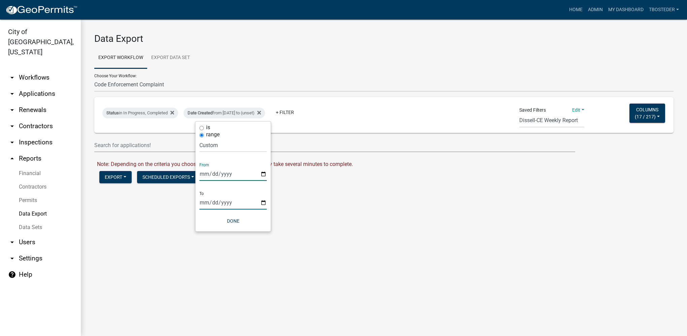
click at [202, 202] on input "date" at bounding box center [232, 202] width 67 height 14
click at [233, 220] on button "Done" at bounding box center [237, 221] width 67 height 12
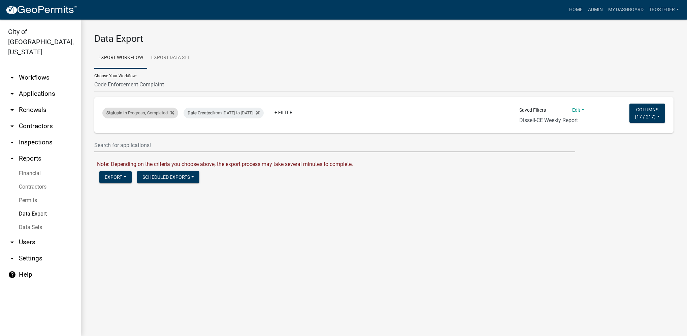
click at [140, 112] on div "Status in In Progress, Completed" at bounding box center [140, 112] width 76 height 11
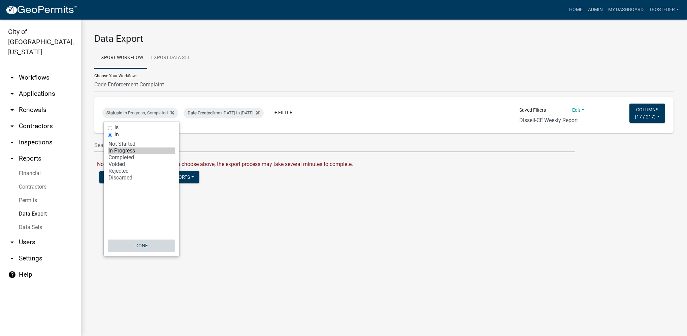
click at [151, 245] on button "Done" at bounding box center [141, 245] width 67 height 12
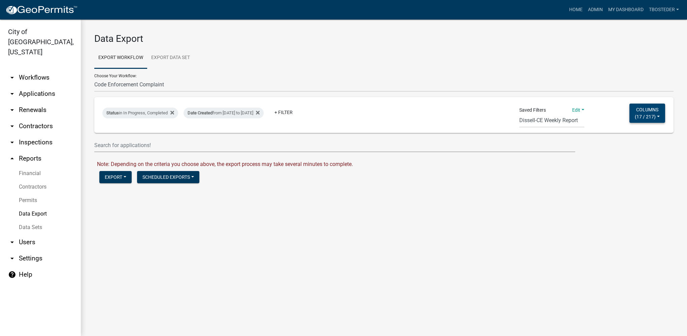
click at [650, 112] on button "Columns ( 17 / 217 )" at bounding box center [648, 112] width 36 height 19
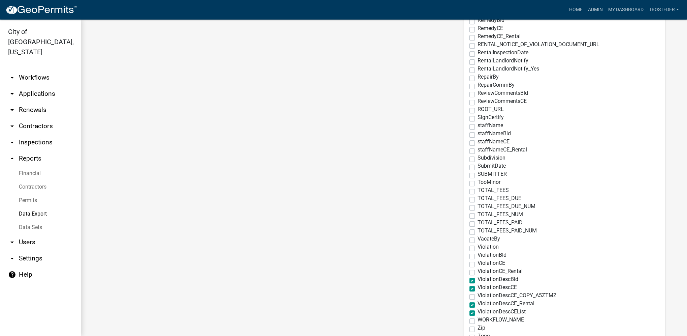
scroll to position [1575, 0]
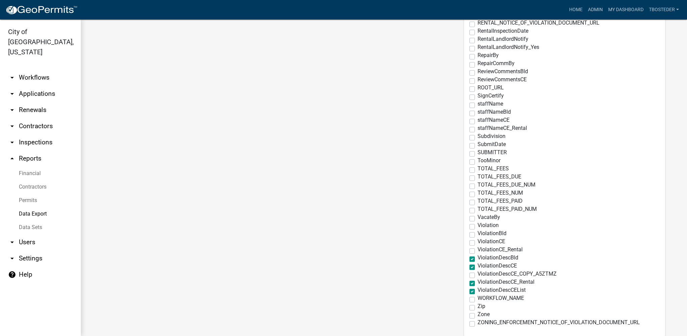
click at [379, 176] on main "Data Export Export Workflow Export Data Set Choose Your Workflow: Building Perm…" at bounding box center [384, 178] width 606 height 316
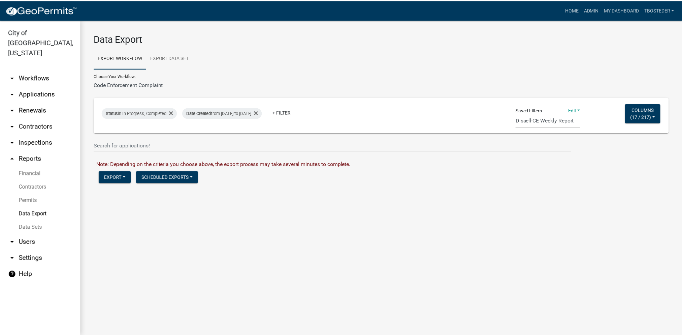
scroll to position [0, 0]
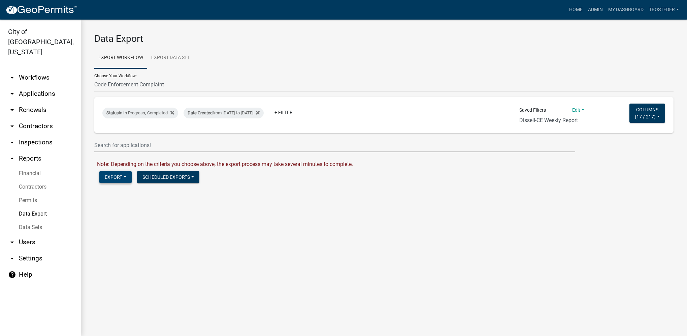
click at [109, 178] on button "Export" at bounding box center [115, 177] width 32 height 12
click at [134, 197] on button "Excel Format (.xlsx)" at bounding box center [133, 194] width 69 height 16
click at [201, 191] on link "Download Code Enforcement Complaint.xlsx" at bounding box center [150, 191] width 106 height 6
click at [541, 59] on ul "Export Workflow Export Data Set" at bounding box center [383, 57] width 579 height 21
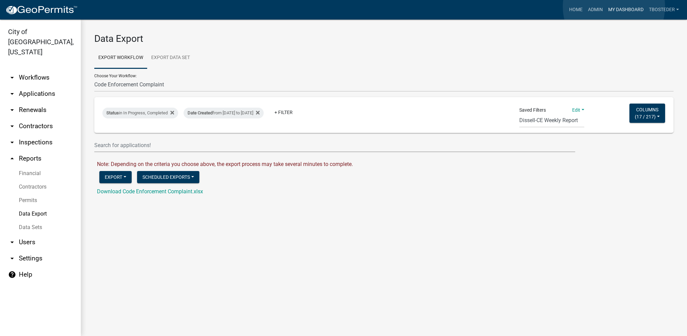
click at [614, 7] on link "My Dashboard" at bounding box center [626, 9] width 41 height 13
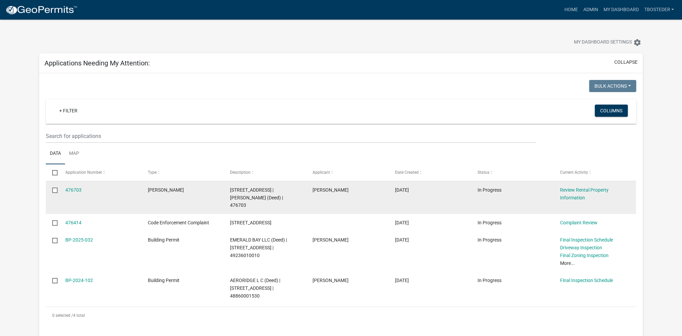
drag, startPoint x: 219, startPoint y: 189, endPoint x: 263, endPoint y: 189, distance: 44.1
click at [263, 189] on div "476703 [PERSON_NAME] [STREET_ADDRESS][PERSON_NAME] (Deed) | 476703 [PERSON_NAME…" at bounding box center [341, 197] width 590 height 33
copy div "[STREET_ADDRESS]"
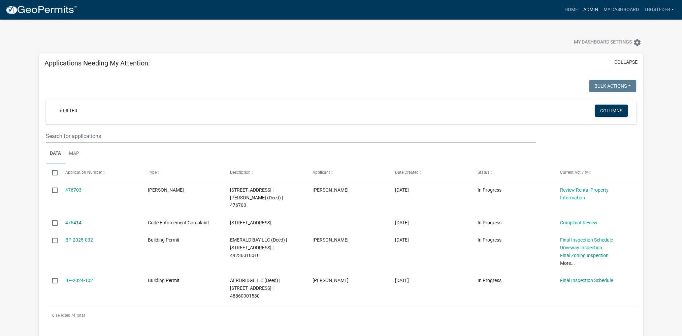
click at [595, 13] on link "Admin" at bounding box center [590, 9] width 20 height 13
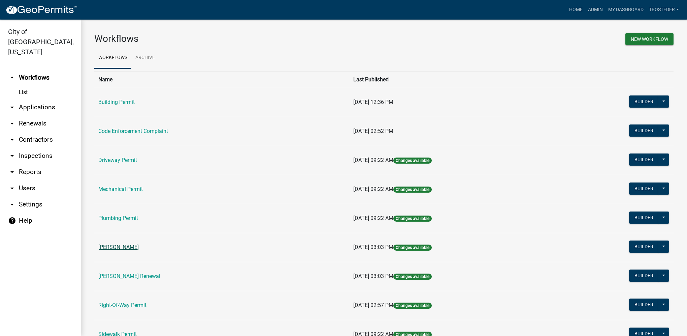
click at [130, 247] on link "[PERSON_NAME]" at bounding box center [118, 247] width 40 height 6
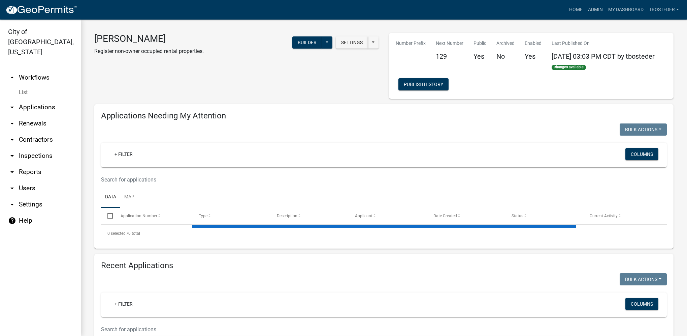
select select "1: 25"
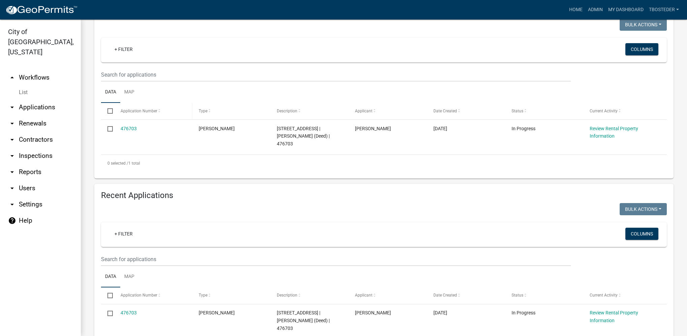
scroll to position [168, 0]
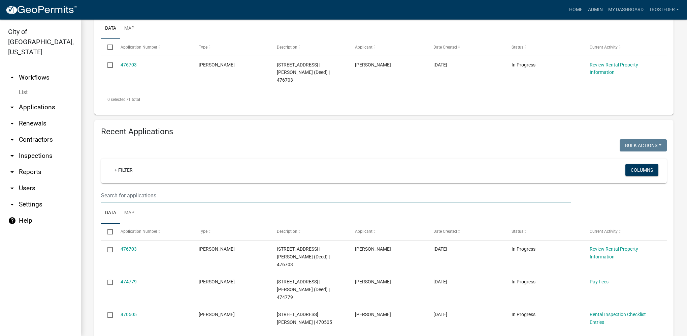
click at [130, 188] on input "text" at bounding box center [336, 195] width 470 height 14
paste input "[STREET_ADDRESS]"
type input "[STREET_ADDRESS]"
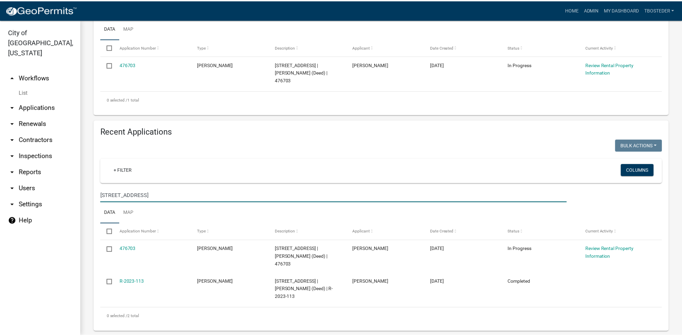
scroll to position [202, 0]
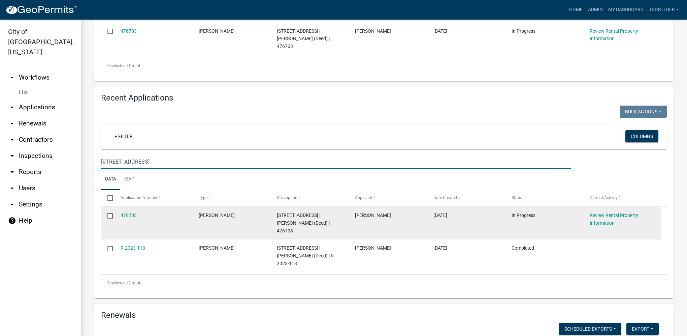
click at [111, 213] on input "checkbox" at bounding box center [109, 215] width 4 height 4
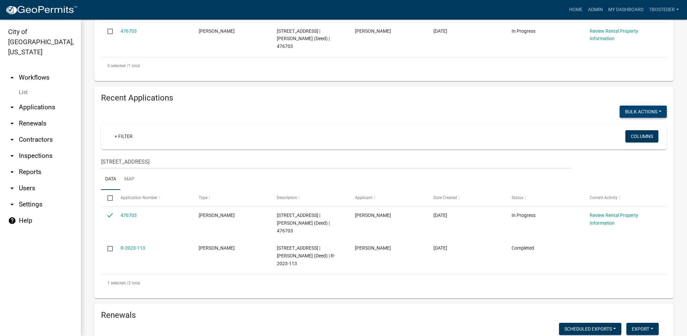
click at [622, 105] on button "Bulk Actions" at bounding box center [643, 111] width 47 height 12
click at [625, 121] on button "Void" at bounding box center [640, 129] width 54 height 16
checkbox input "false"
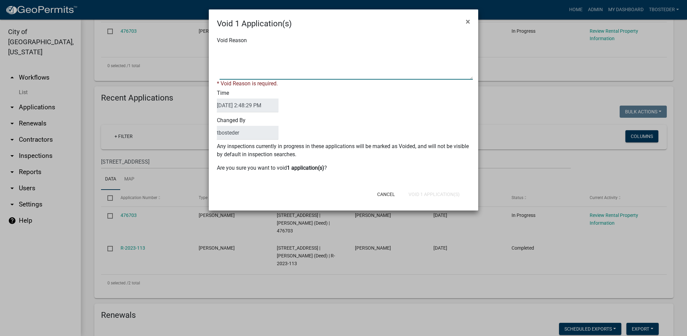
click at [265, 73] on textarea "Void Reason" at bounding box center [346, 63] width 253 height 34
type textarea "needs to be completed under renewal registration"
click at [447, 197] on div "Void 1 Application(s) × Void Reason * Void Reason is required. Time [DATE] 2:48…" at bounding box center [344, 109] width 270 height 201
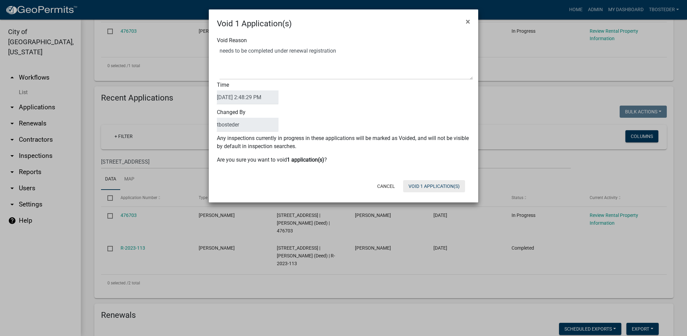
click at [443, 189] on button "Void 1 Application(s)" at bounding box center [434, 186] width 62 height 12
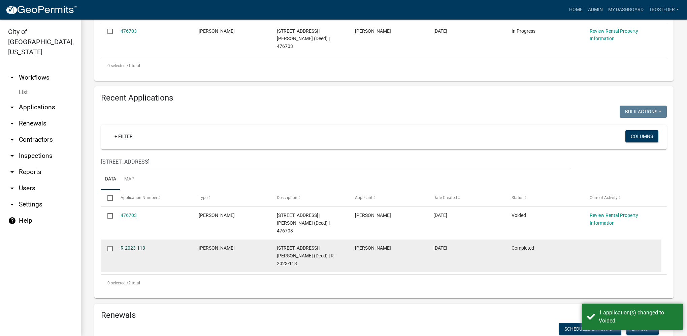
click at [135, 245] on link "R-2023-113" at bounding box center [133, 247] width 25 height 5
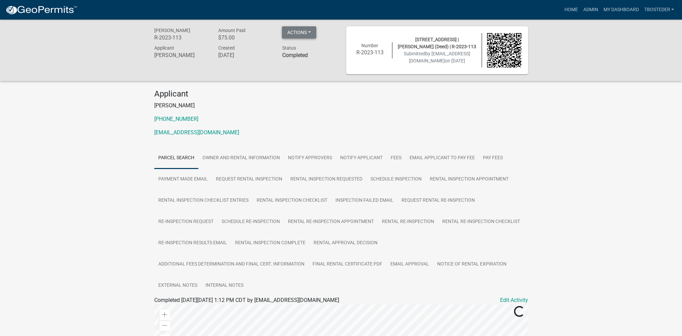
click at [307, 30] on button "Actions" at bounding box center [299, 32] width 34 height 12
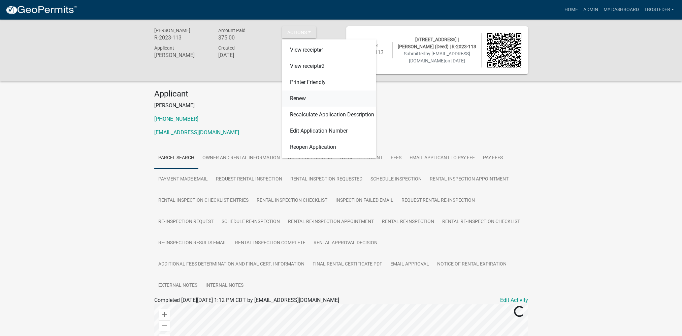
click at [303, 96] on link "Renew" at bounding box center [329, 99] width 94 height 16
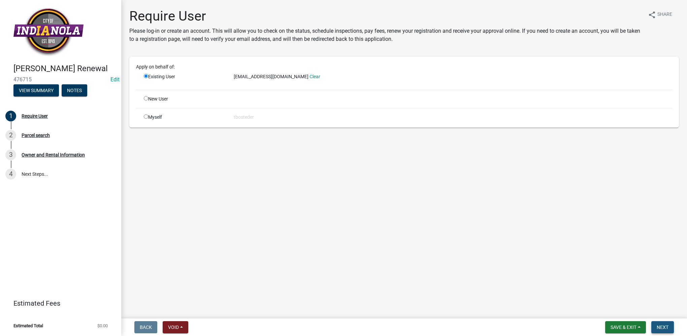
click at [668, 329] on button "Next" at bounding box center [663, 327] width 23 height 12
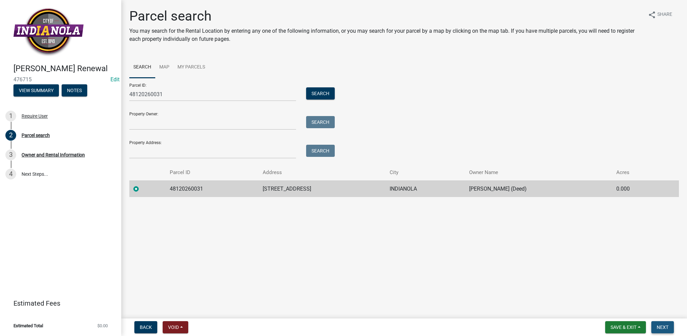
click at [657, 328] on span "Next" at bounding box center [663, 326] width 12 height 5
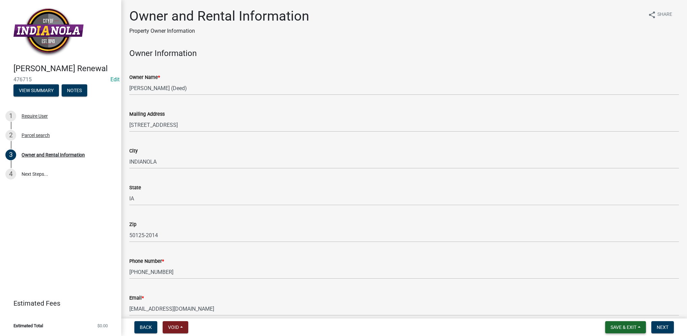
click at [617, 329] on button "Save & Exit" at bounding box center [625, 327] width 41 height 12
click at [617, 316] on button "Save & Exit" at bounding box center [619, 309] width 54 height 16
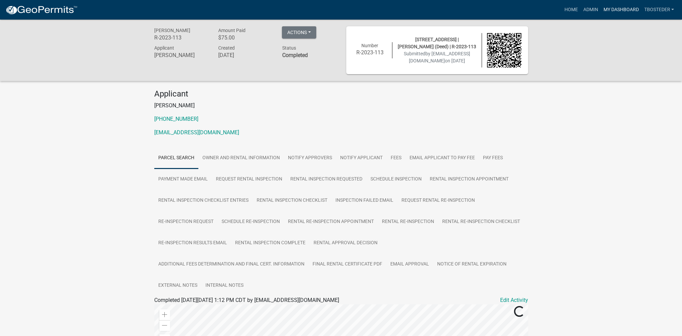
click at [632, 9] on link "My Dashboard" at bounding box center [621, 9] width 41 height 13
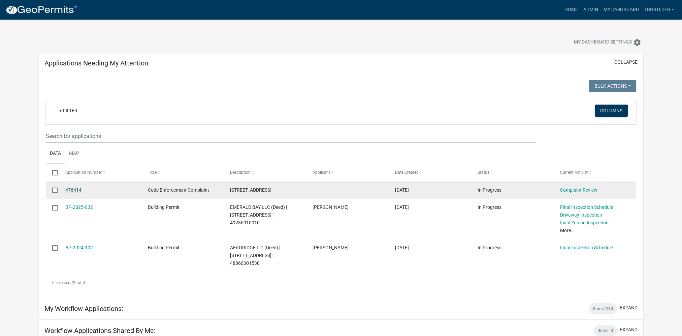
click at [77, 189] on link "476414" at bounding box center [73, 189] width 16 height 5
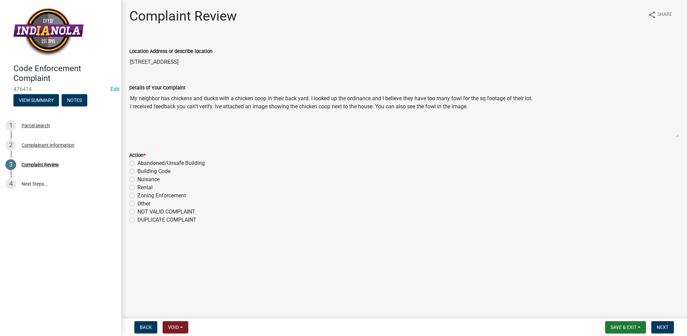
click at [137, 180] on label "Nuisance" at bounding box center [148, 179] width 22 height 8
click at [137, 180] on input "Nuisance" at bounding box center [139, 177] width 4 height 4
radio input "true"
click at [660, 324] on span "Next" at bounding box center [663, 326] width 12 height 5
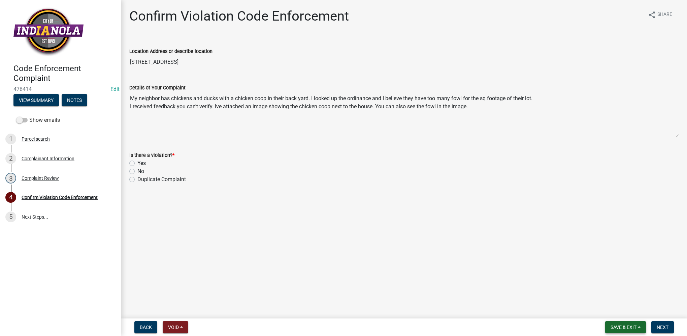
click at [612, 330] on button "Save & Exit" at bounding box center [625, 327] width 41 height 12
click at [609, 314] on button "Save & Exit" at bounding box center [619, 309] width 54 height 16
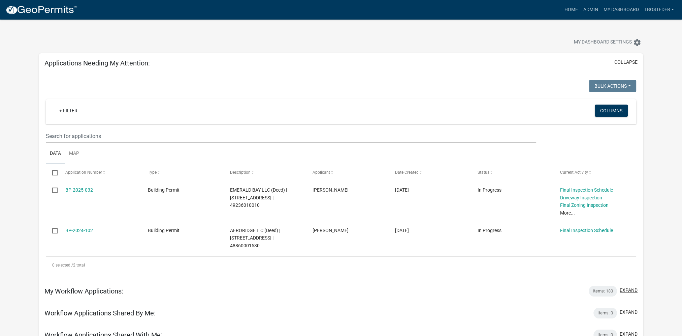
click at [635, 286] on button "expand" at bounding box center [629, 289] width 18 height 7
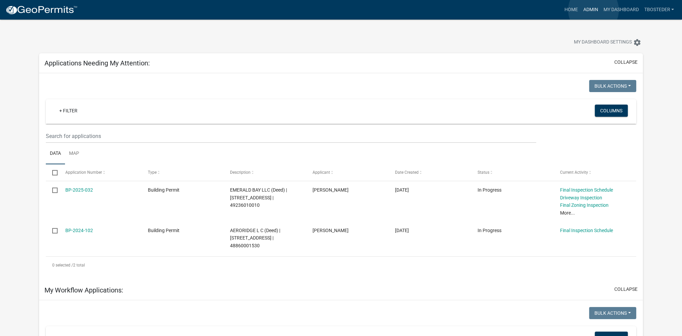
click at [594, 10] on link "Admin" at bounding box center [590, 9] width 20 height 13
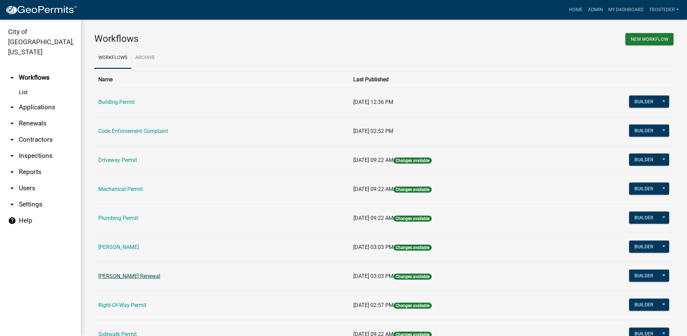
click at [147, 273] on link "[PERSON_NAME] Renewal" at bounding box center [129, 276] width 62 height 6
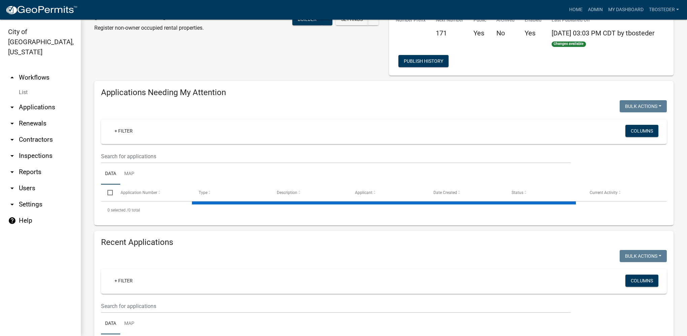
select select "1: 25"
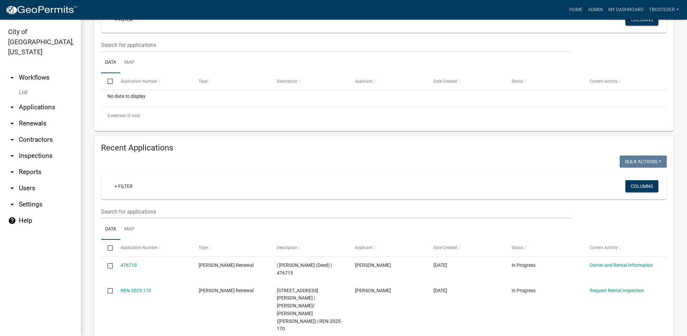
scroll to position [135, 0]
click at [608, 8] on link "My Dashboard" at bounding box center [626, 9] width 41 height 13
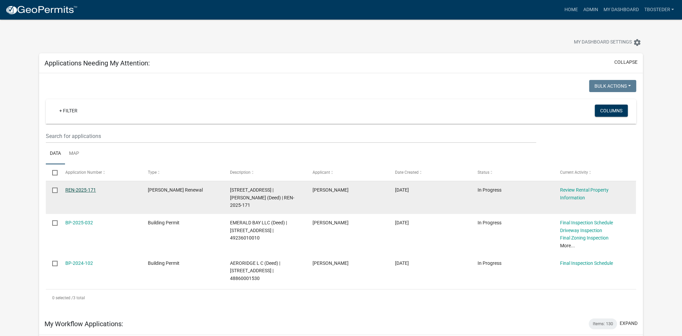
click at [76, 191] on link "REN-2025-171" at bounding box center [80, 189] width 31 height 5
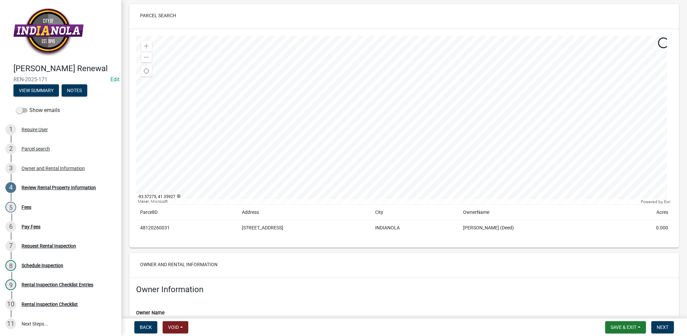
click at [335, 213] on td "Address" at bounding box center [304, 211] width 133 height 15
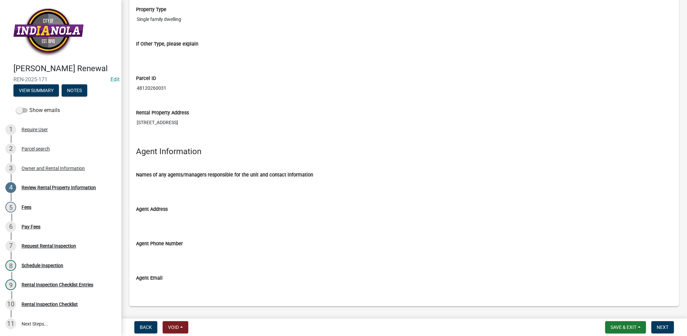
scroll to position [803, 0]
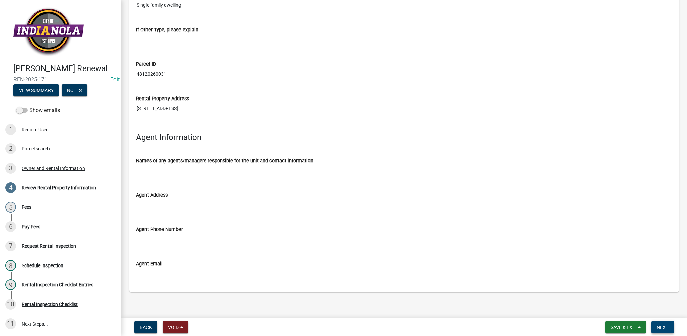
click at [671, 328] on button "Next" at bounding box center [663, 327] width 23 height 12
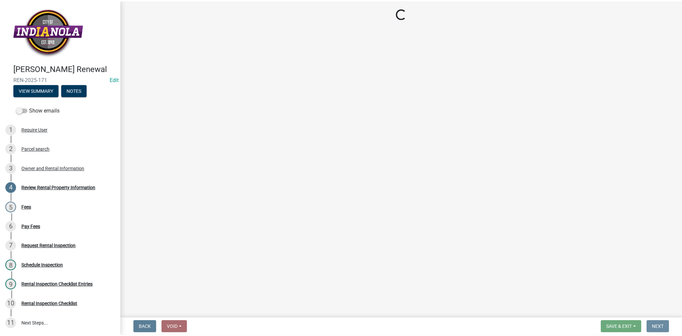
scroll to position [0, 0]
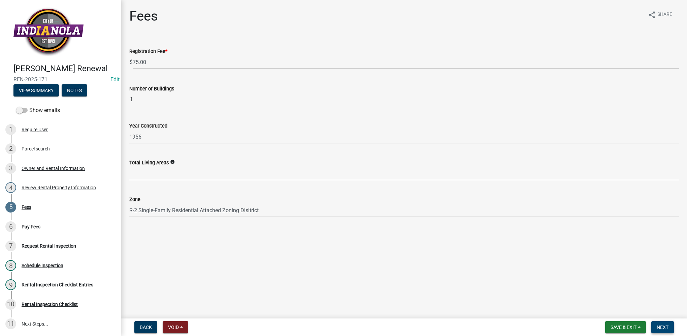
click at [659, 328] on span "Next" at bounding box center [663, 326] width 12 height 5
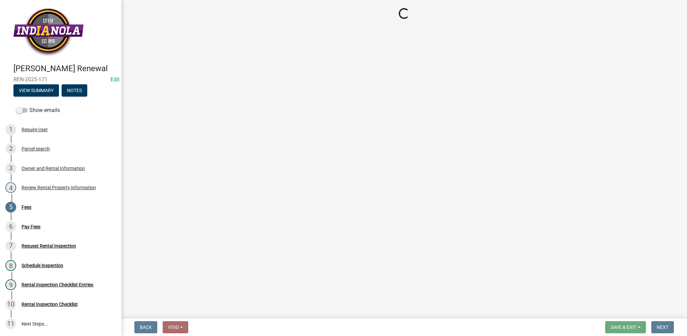
select select "3: 3"
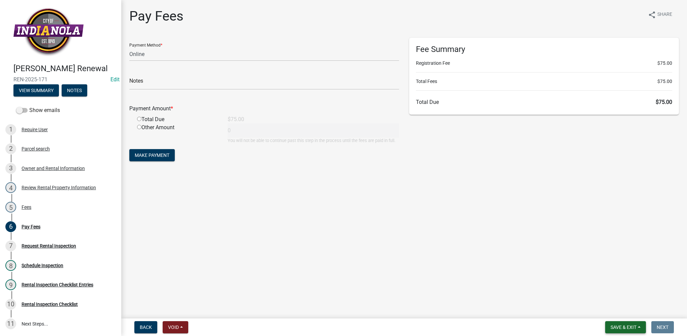
click at [613, 325] on span "Save & Exit" at bounding box center [624, 326] width 26 height 5
click at [612, 311] on button "Save & Exit" at bounding box center [619, 309] width 54 height 16
